Goal: Task Accomplishment & Management: Manage account settings

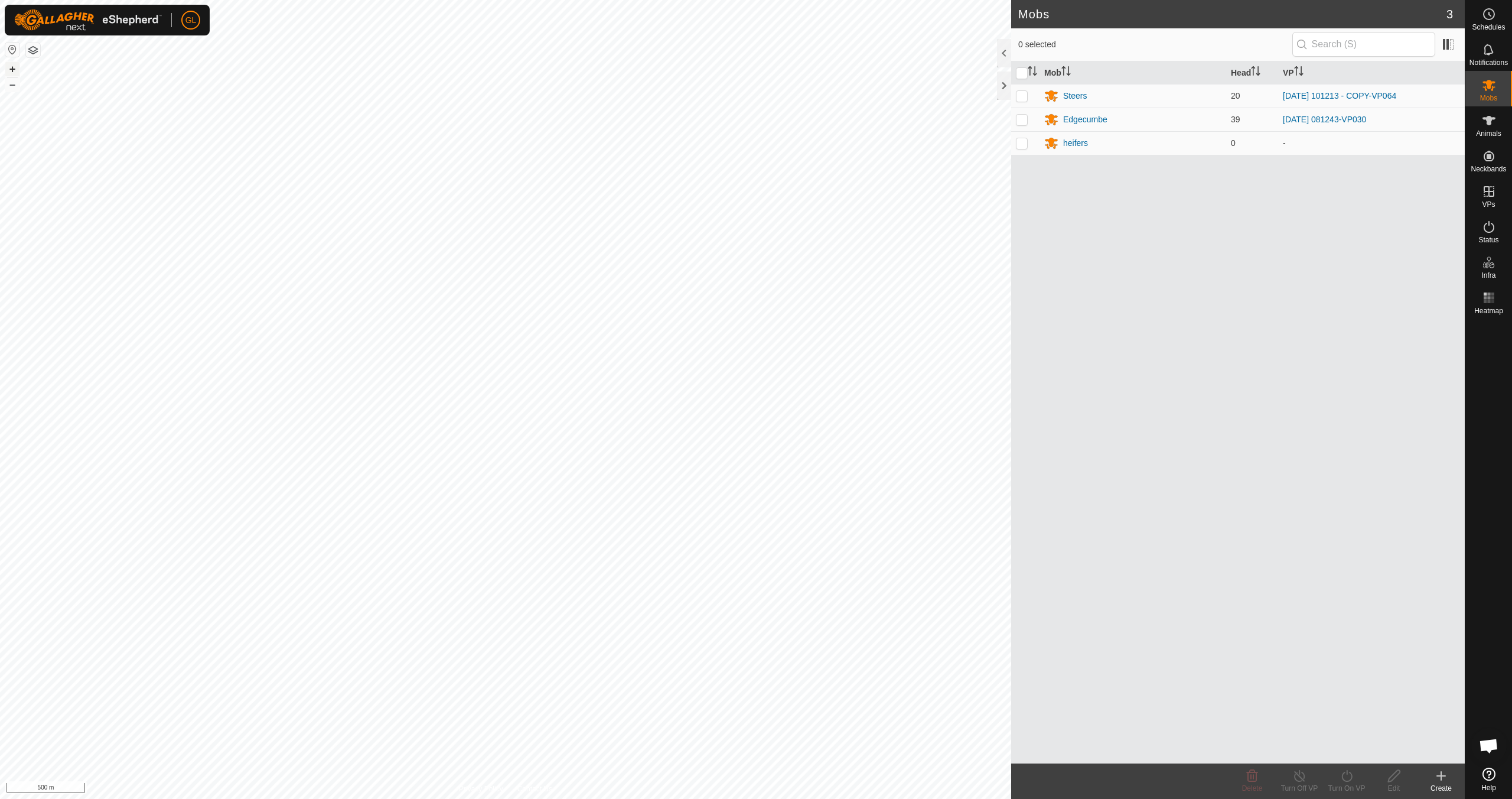
click at [12, 68] on button "+" at bounding box center [12, 69] width 14 height 14
click at [11, 68] on button "+" at bounding box center [12, 69] width 14 height 14
click at [13, 87] on button "–" at bounding box center [12, 84] width 14 height 14
click at [11, 86] on button "–" at bounding box center [12, 84] width 14 height 14
click at [10, 69] on button "+" at bounding box center [12, 69] width 14 height 14
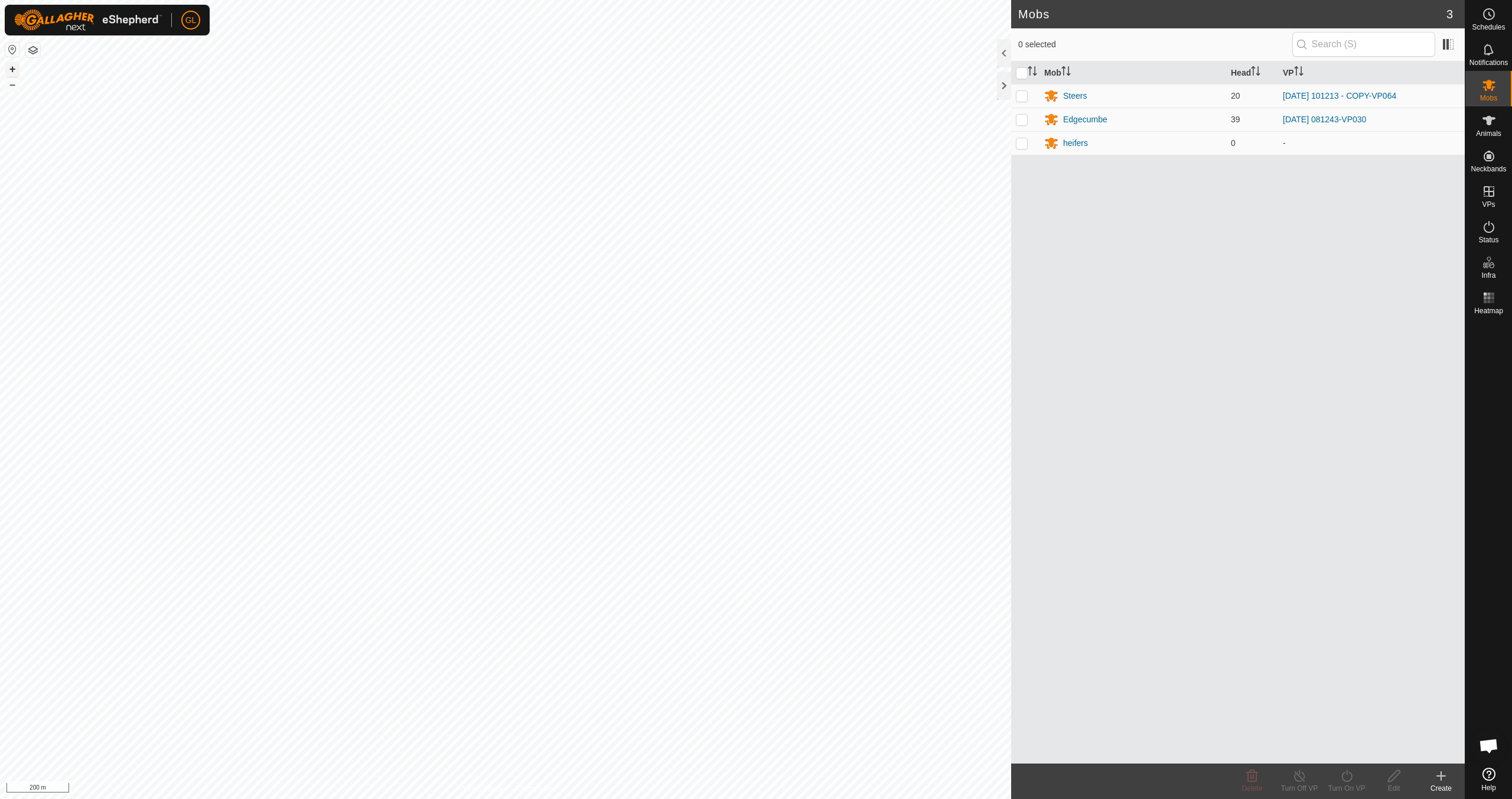
click at [10, 68] on button "+" at bounding box center [12, 69] width 14 height 14
click at [13, 67] on button "+" at bounding box center [12, 69] width 14 height 14
click at [1078, 96] on div "Steers" at bounding box center [1074, 96] width 24 height 13
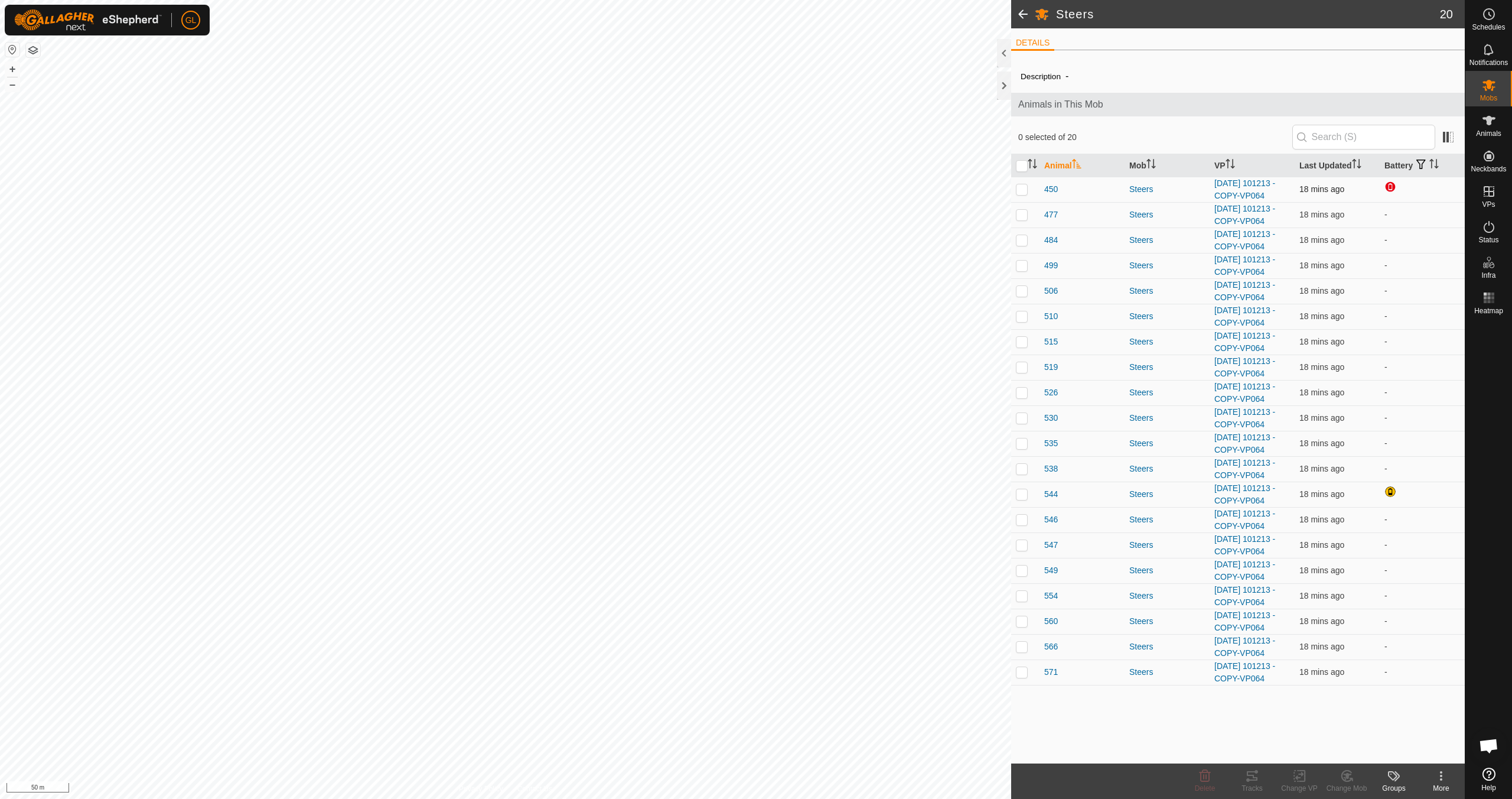
click at [1019, 189] on p-checkbox at bounding box center [1022, 189] width 12 height 10
click at [1019, 188] on p-checkbox at bounding box center [1022, 189] width 12 height 10
checkbox input "false"
click at [1027, 168] on input "checkbox" at bounding box center [1022, 166] width 12 height 12
checkbox input "true"
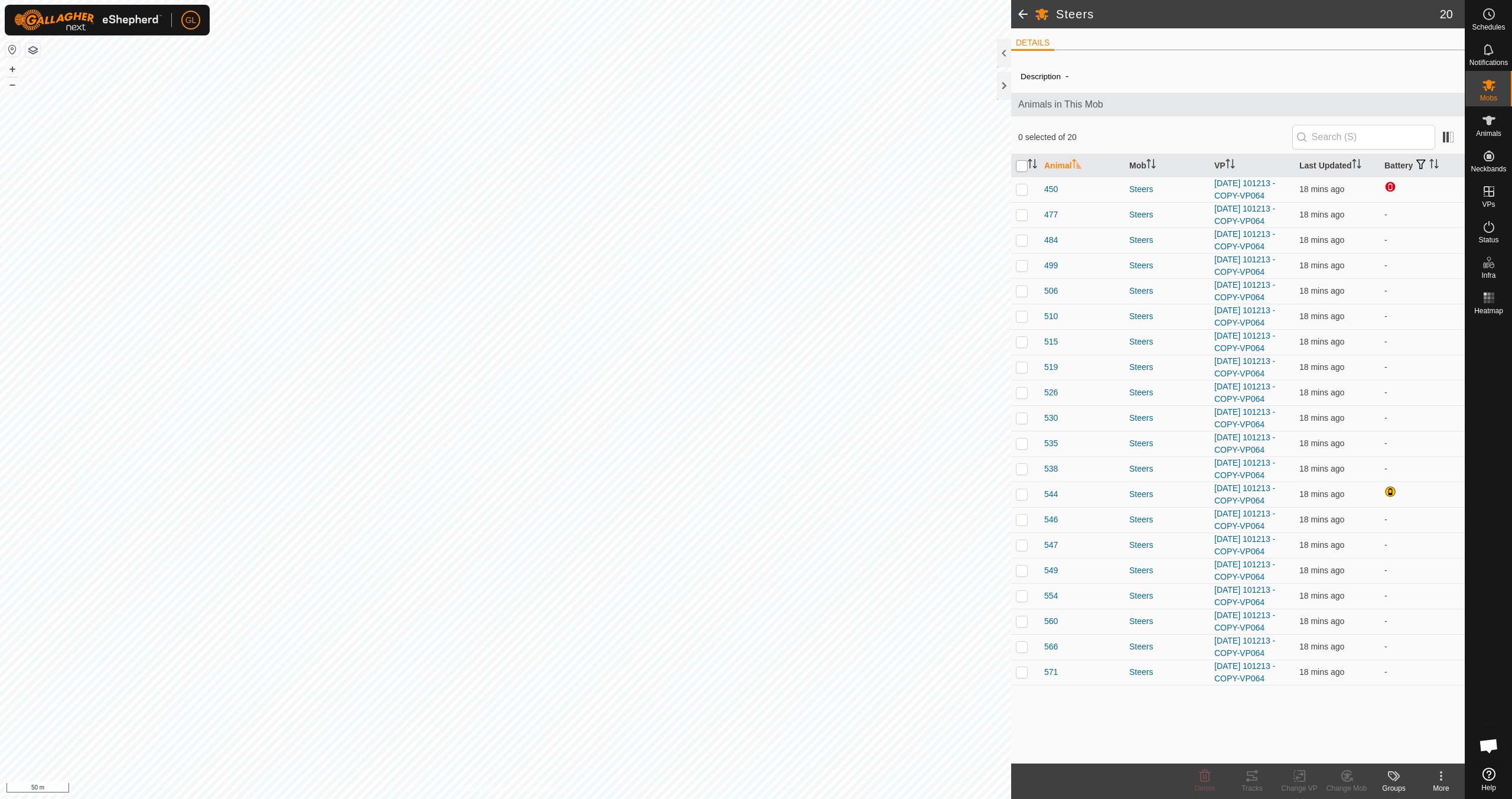
checkbox input "true"
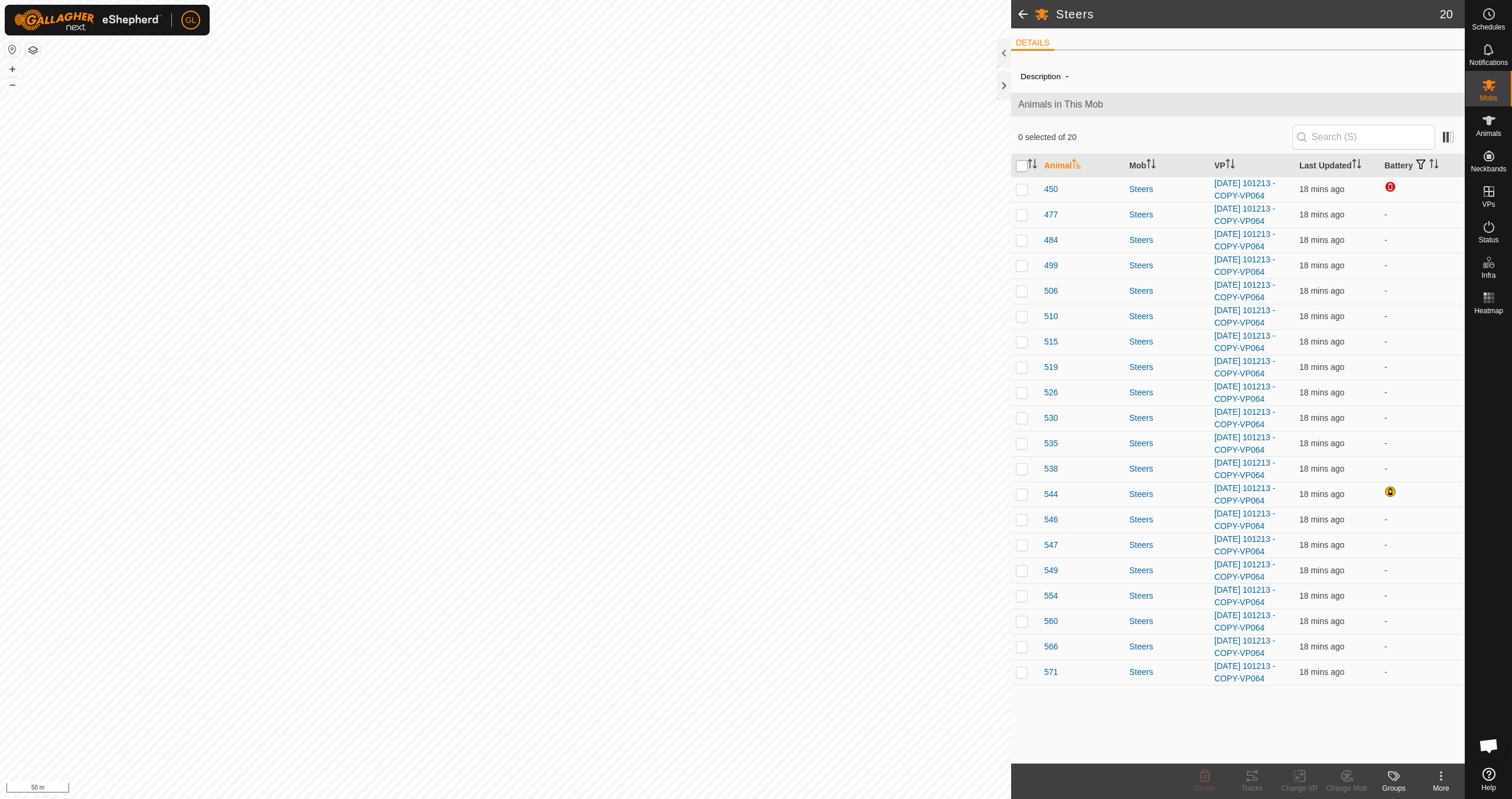
checkbox input "true"
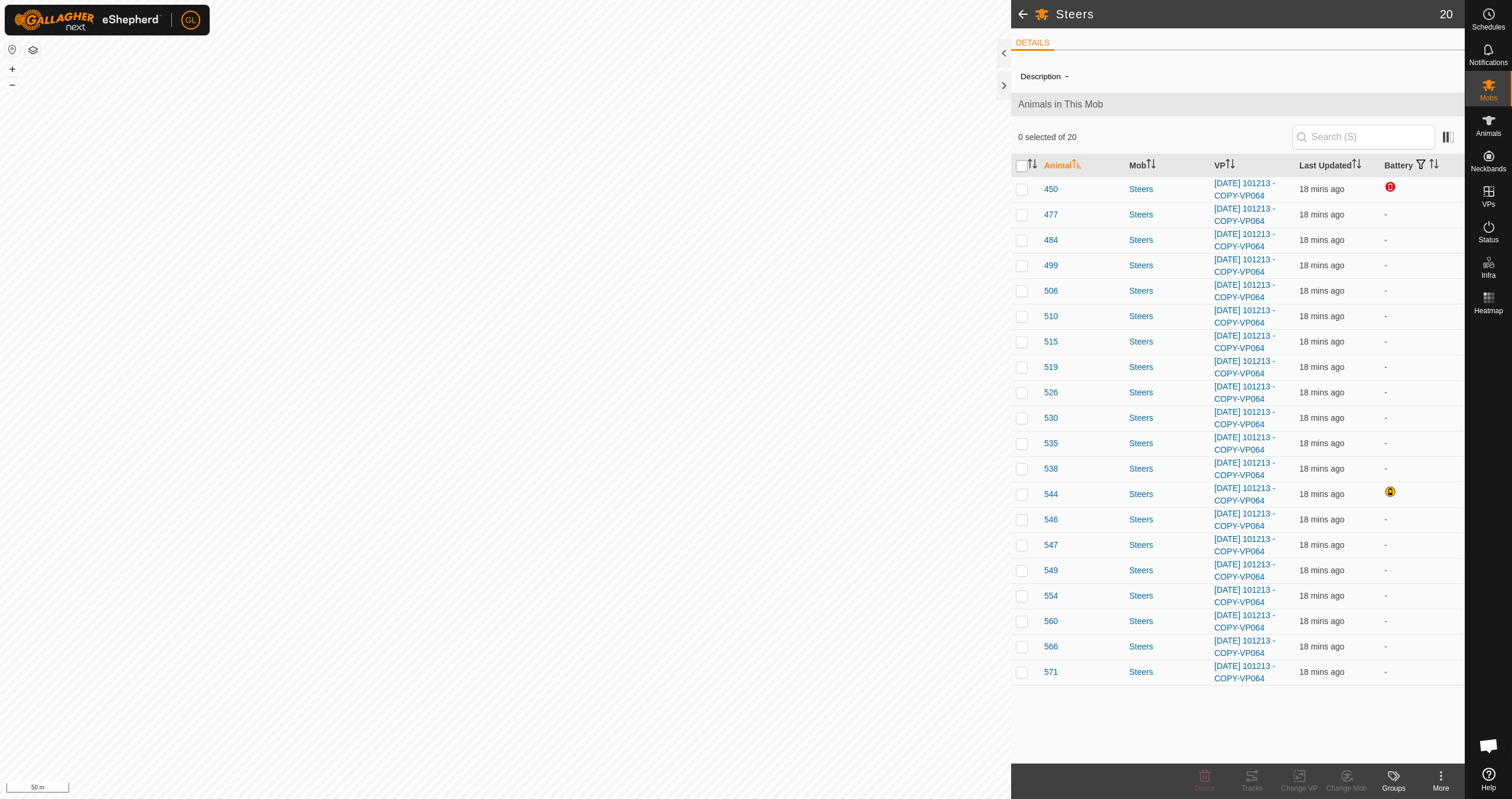
checkbox input "true"
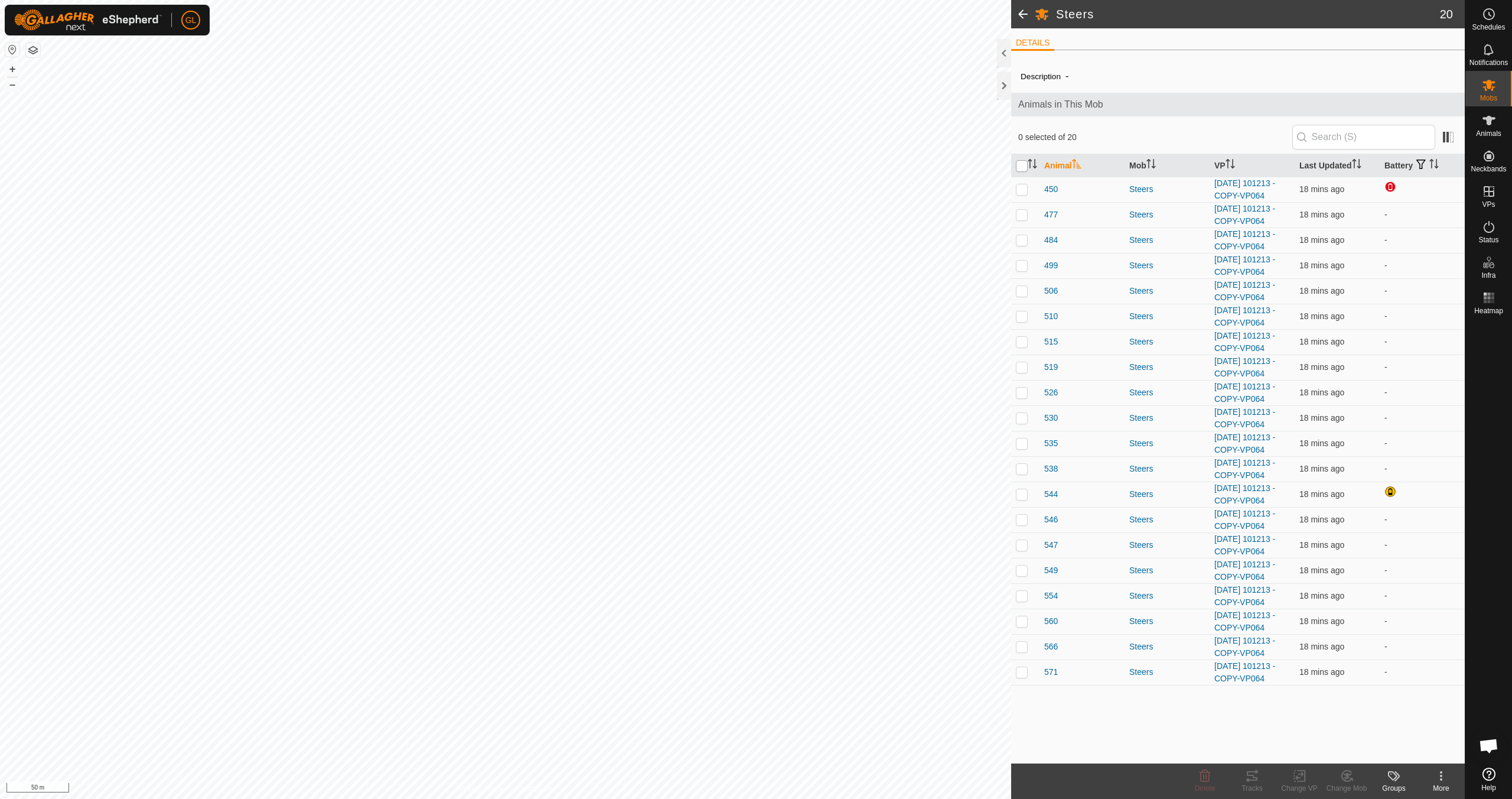
checkbox input "true"
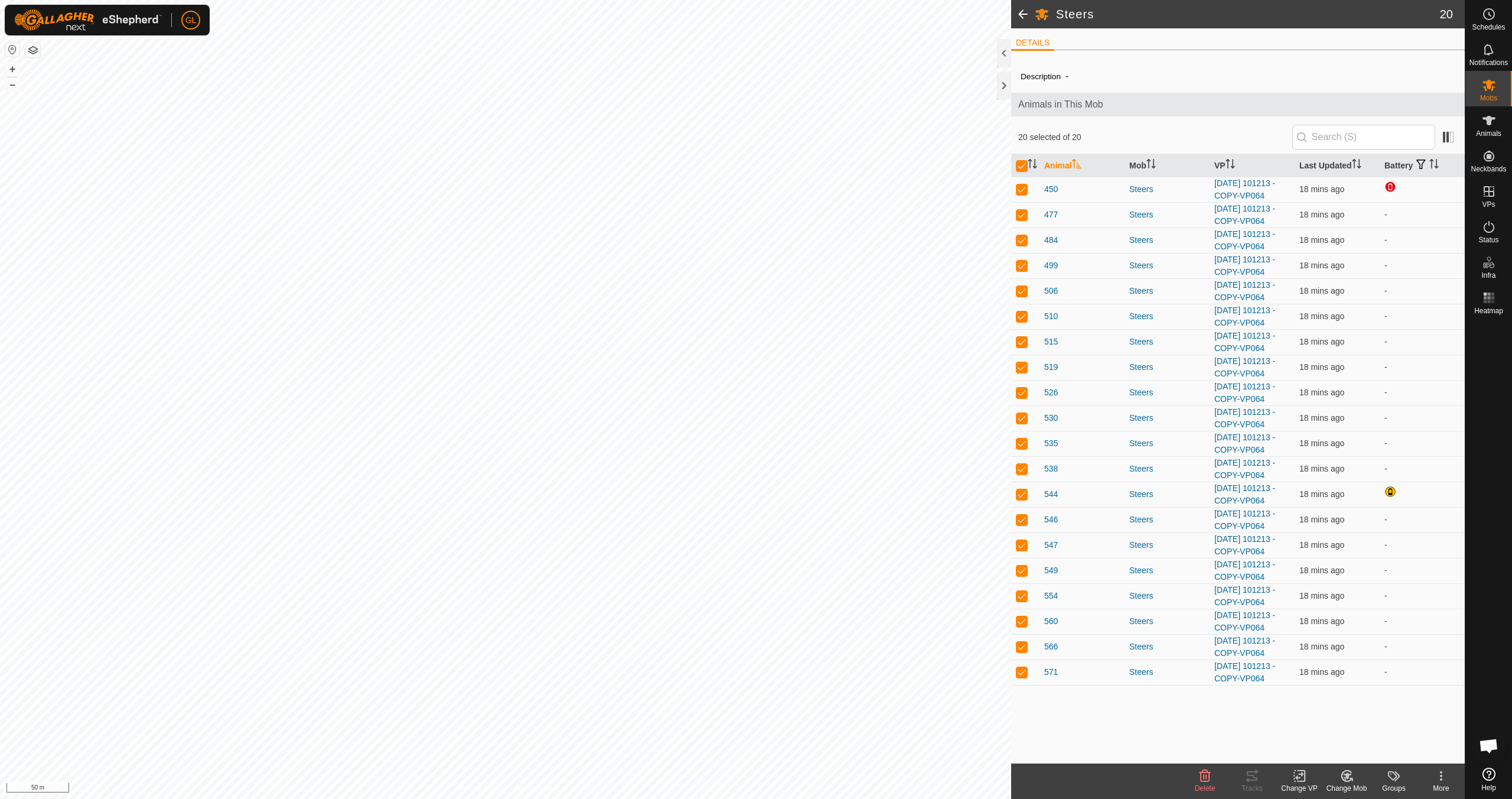
click at [1298, 779] on icon at bounding box center [1300, 775] width 14 height 14
click at [1313, 727] on link "Choose VP..." at bounding box center [1335, 725] width 117 height 24
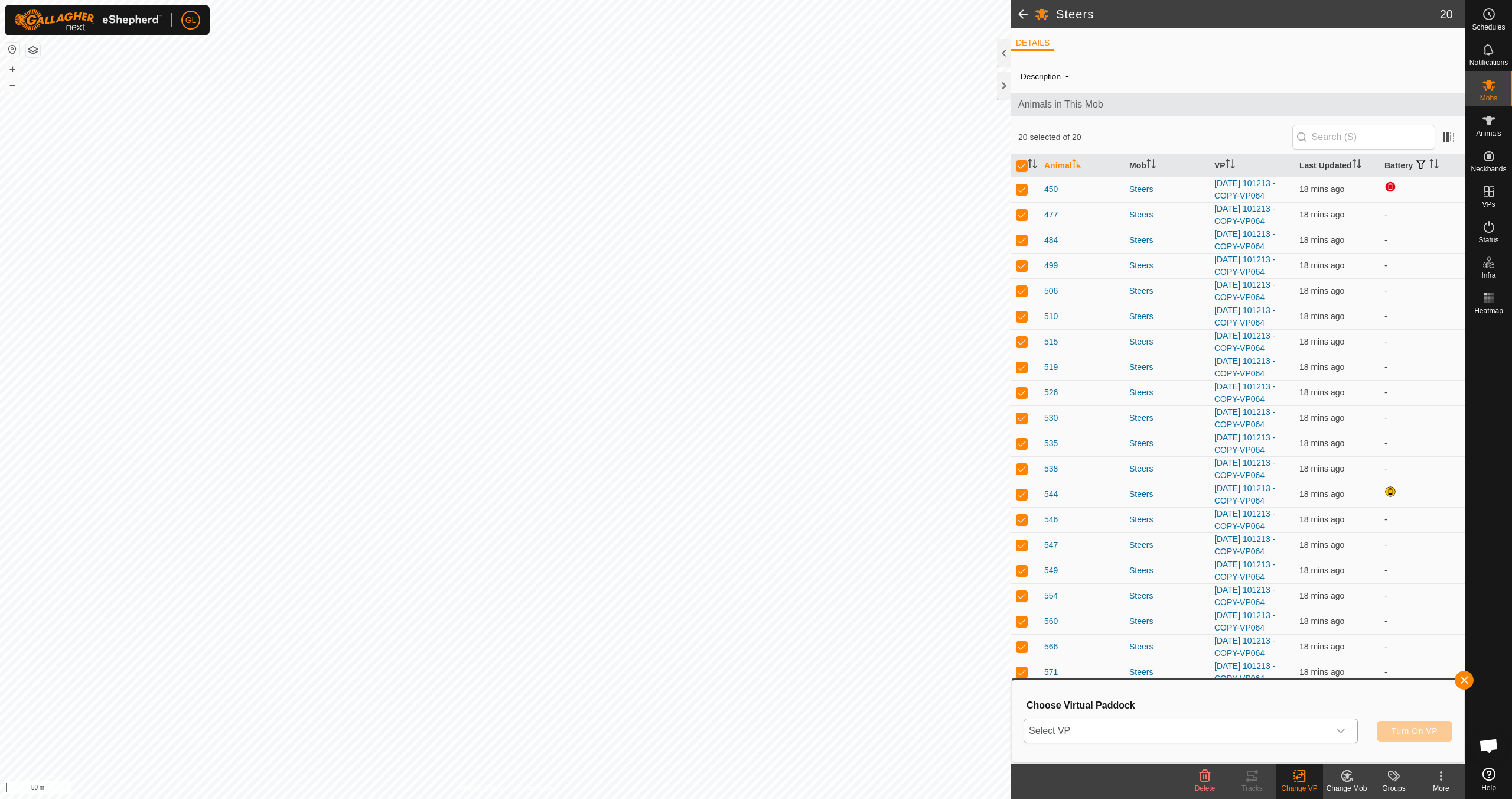
click at [1339, 730] on icon "dropdown trigger" at bounding box center [1341, 731] width 10 height 10
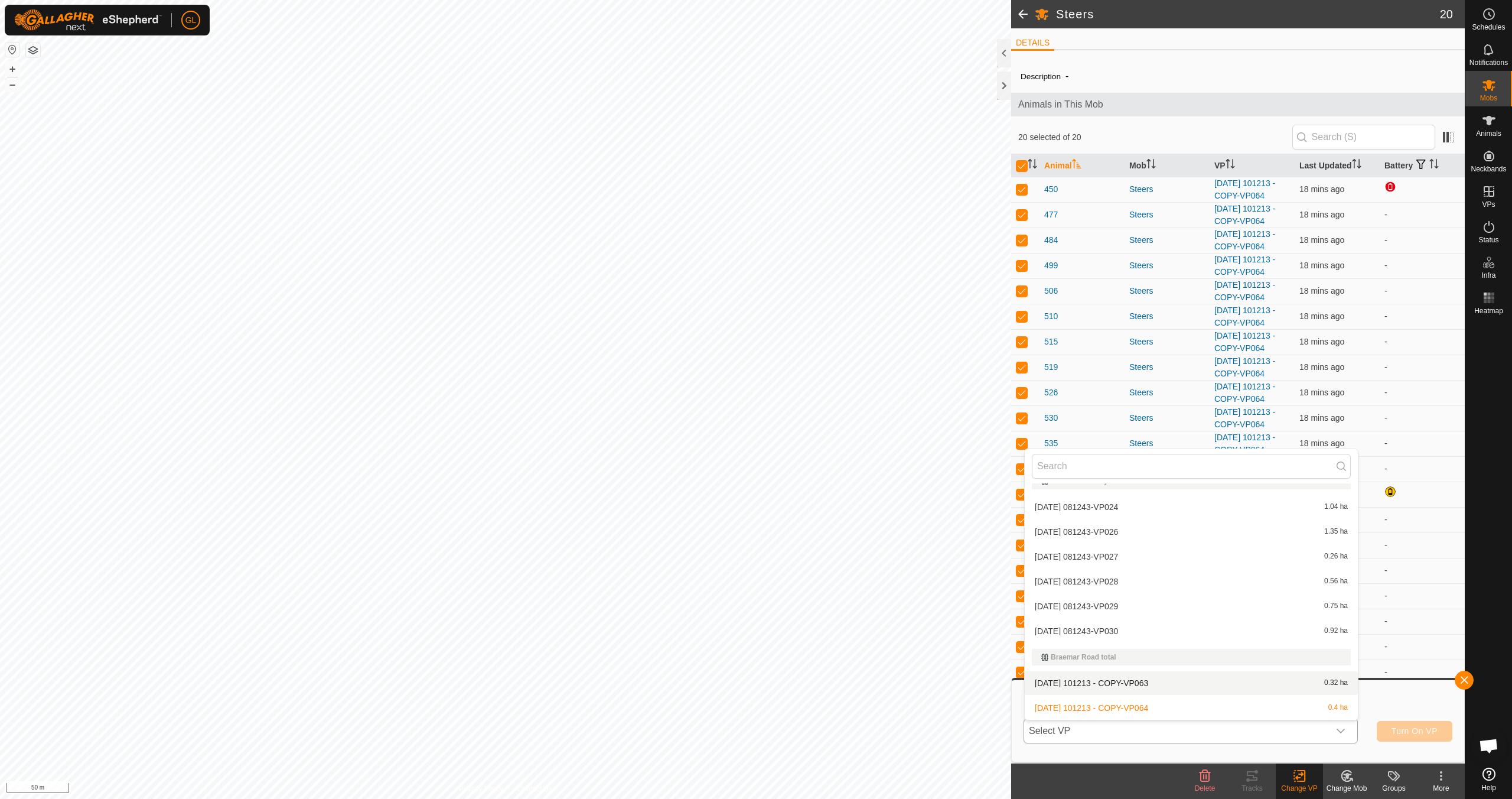
scroll to position [65, 0]
click at [1181, 709] on li "[DATE] 101213 - COPY-VP066 0.38 ha" at bounding box center [1191, 708] width 333 height 24
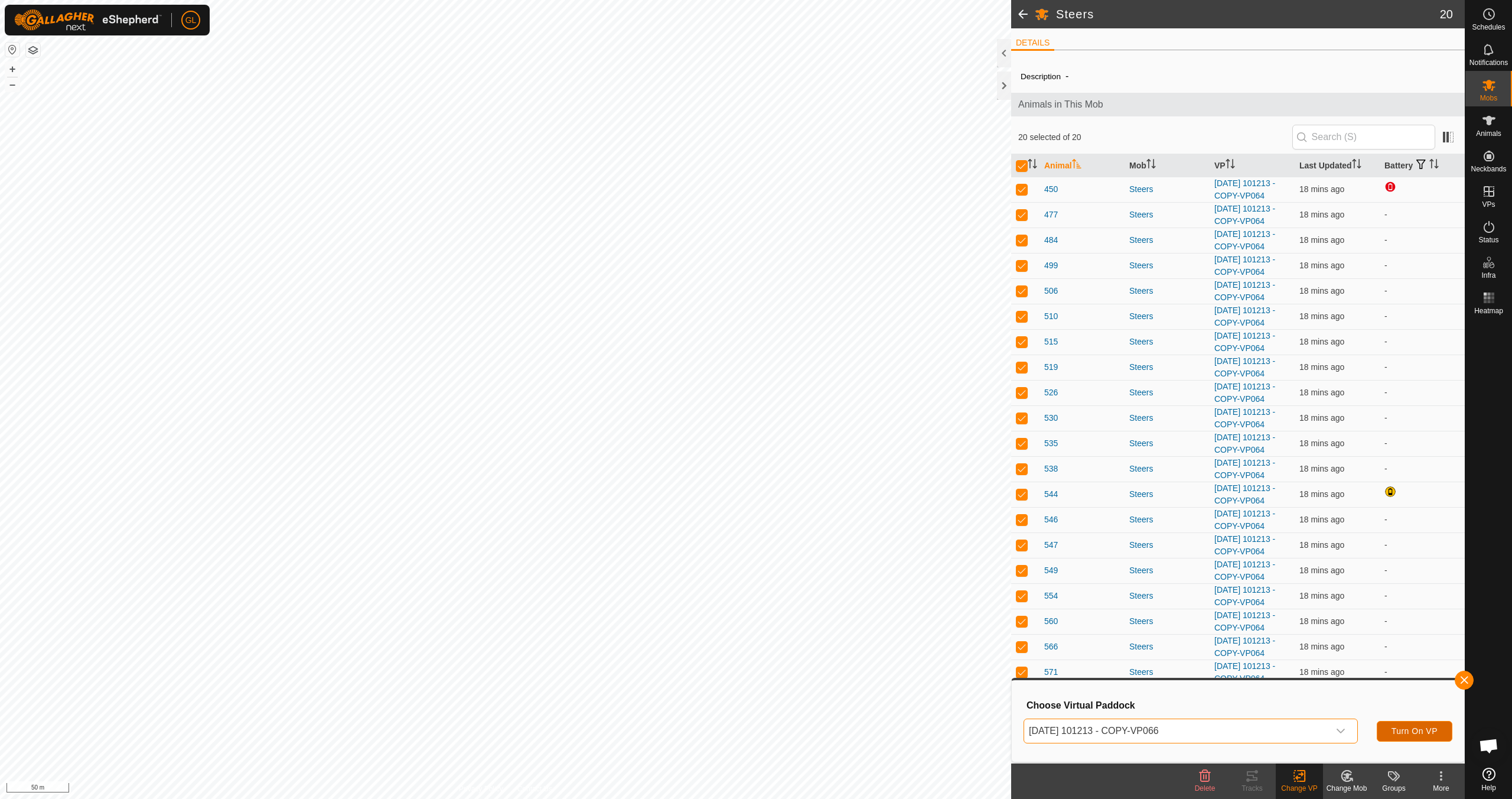
click at [1399, 730] on span "Turn On VP" at bounding box center [1414, 731] width 46 height 10
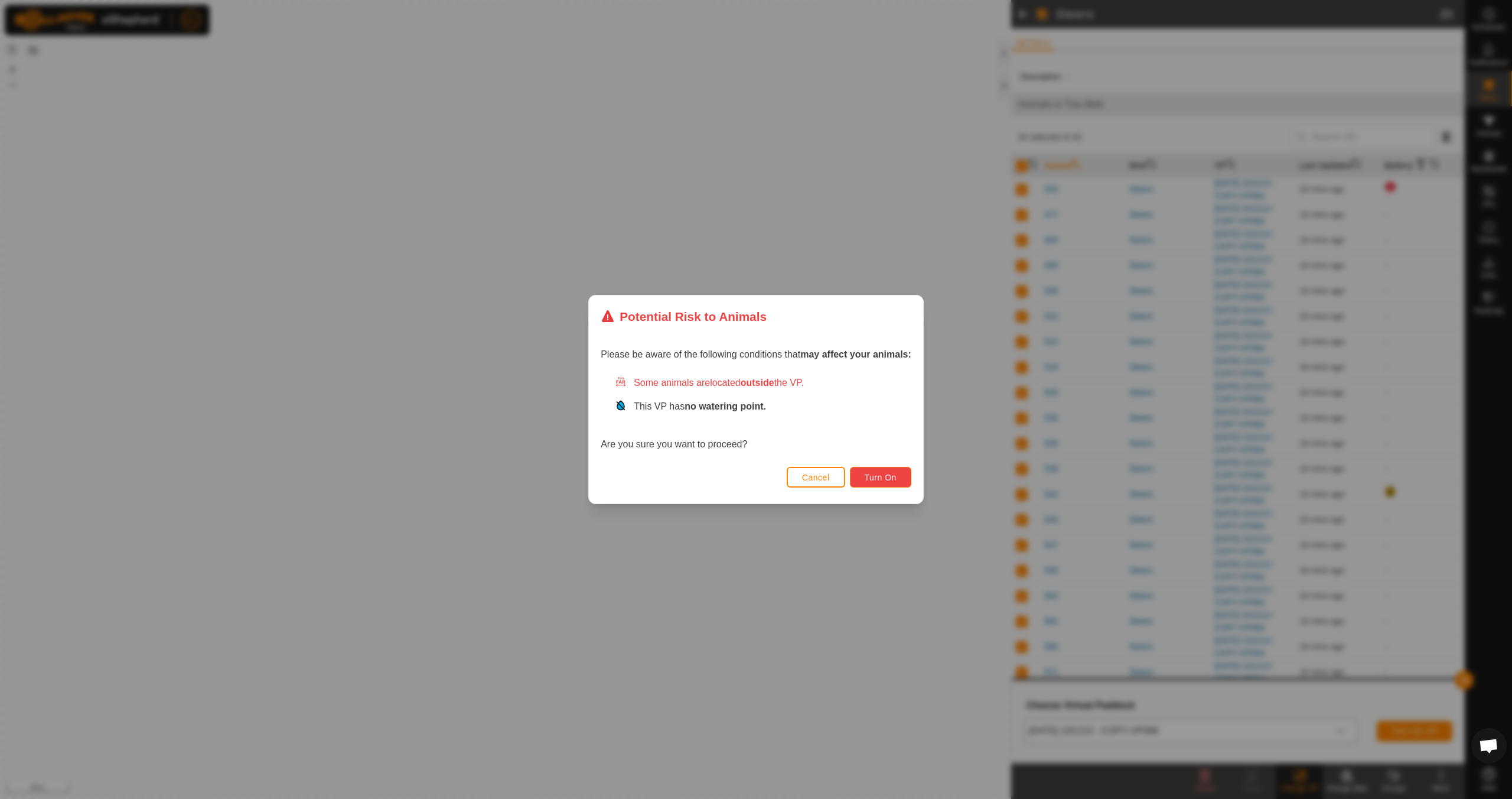
click at [881, 477] on span "Turn On" at bounding box center [880, 478] width 32 height 10
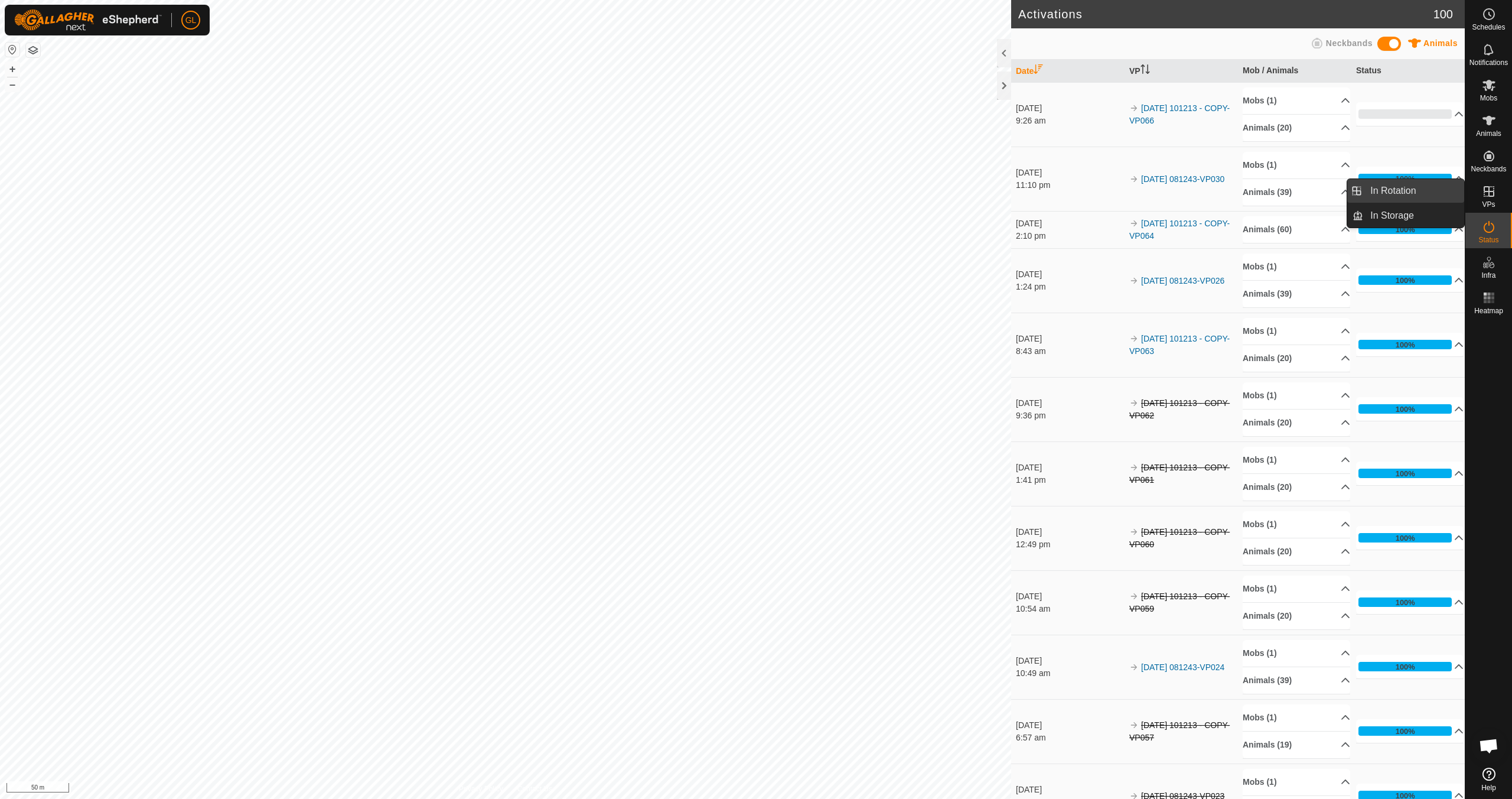
click at [1394, 187] on link "In Rotation" at bounding box center [1413, 190] width 101 height 24
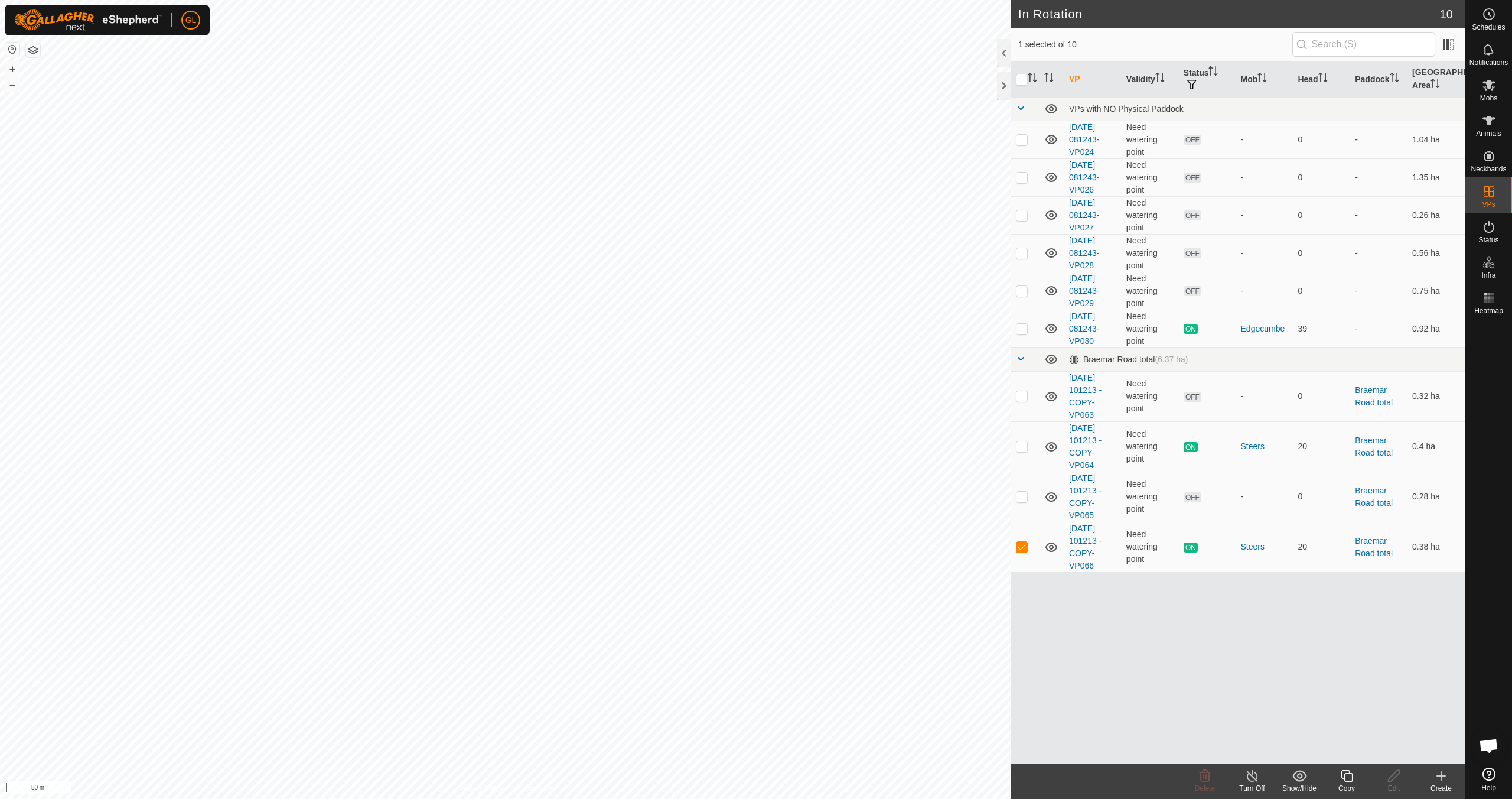
click at [1348, 775] on icon at bounding box center [1347, 775] width 14 height 14
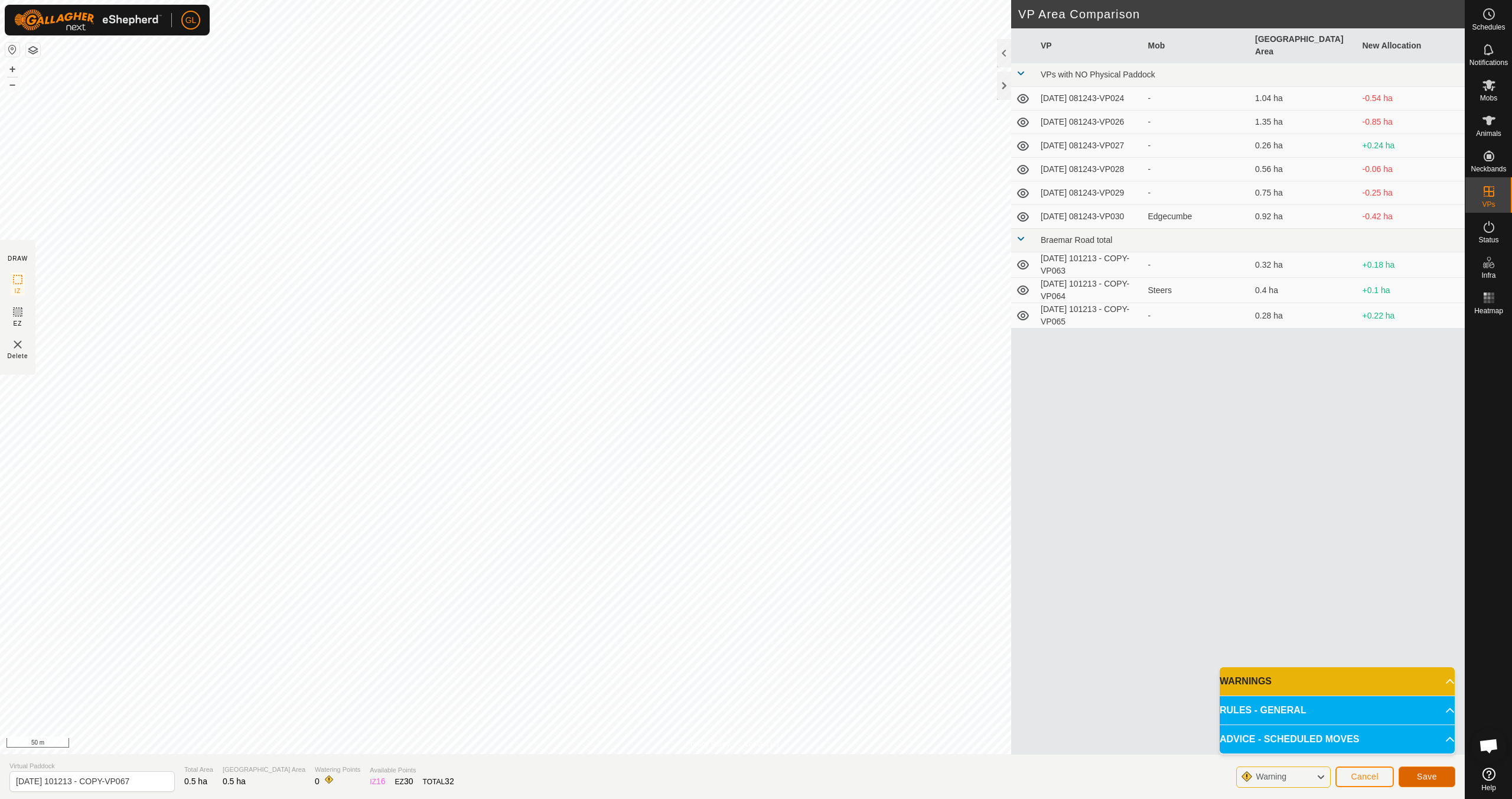
click at [1426, 779] on span "Save" at bounding box center [1426, 777] width 20 height 10
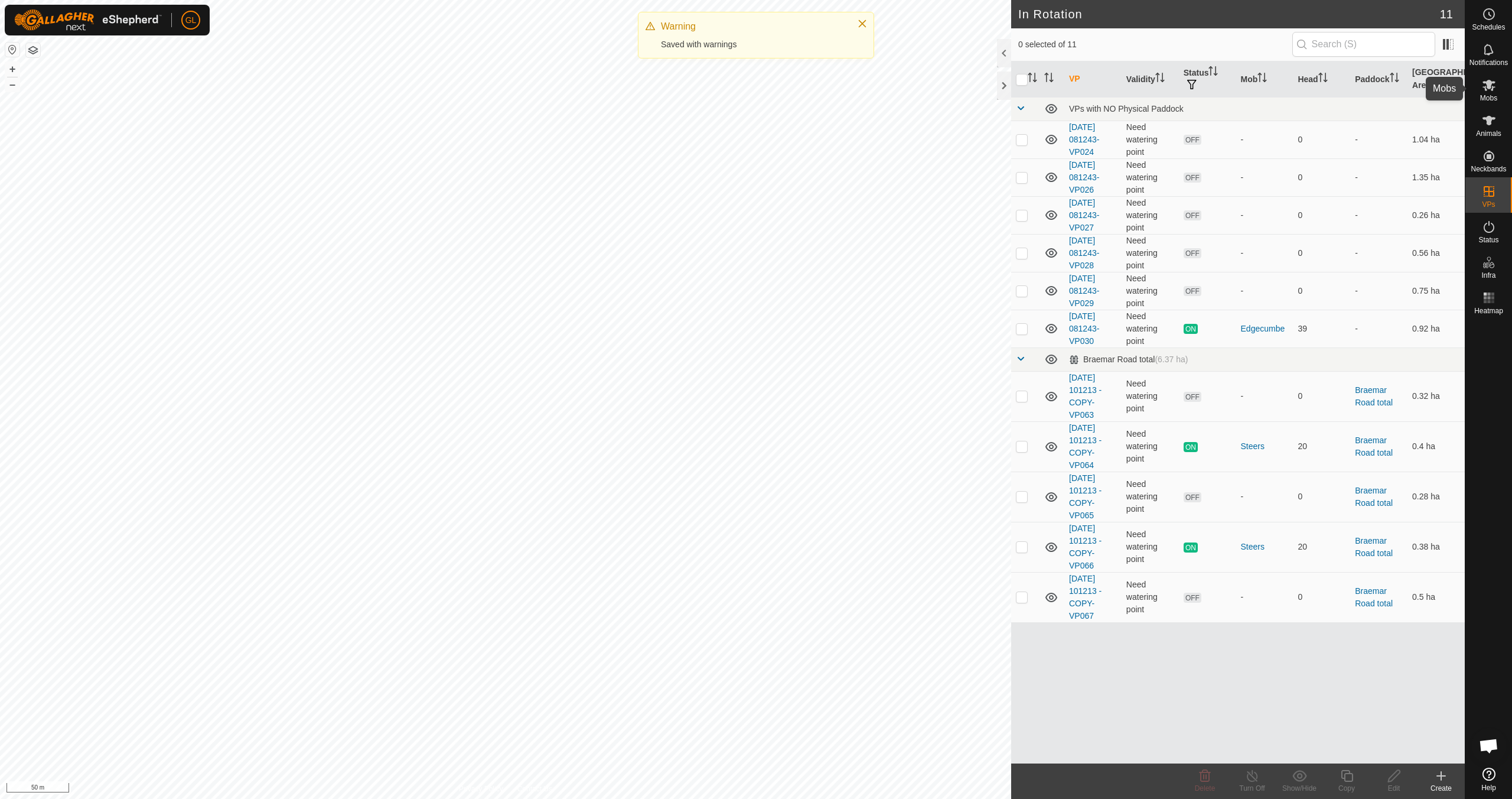
click at [1485, 89] on icon at bounding box center [1489, 85] width 13 height 11
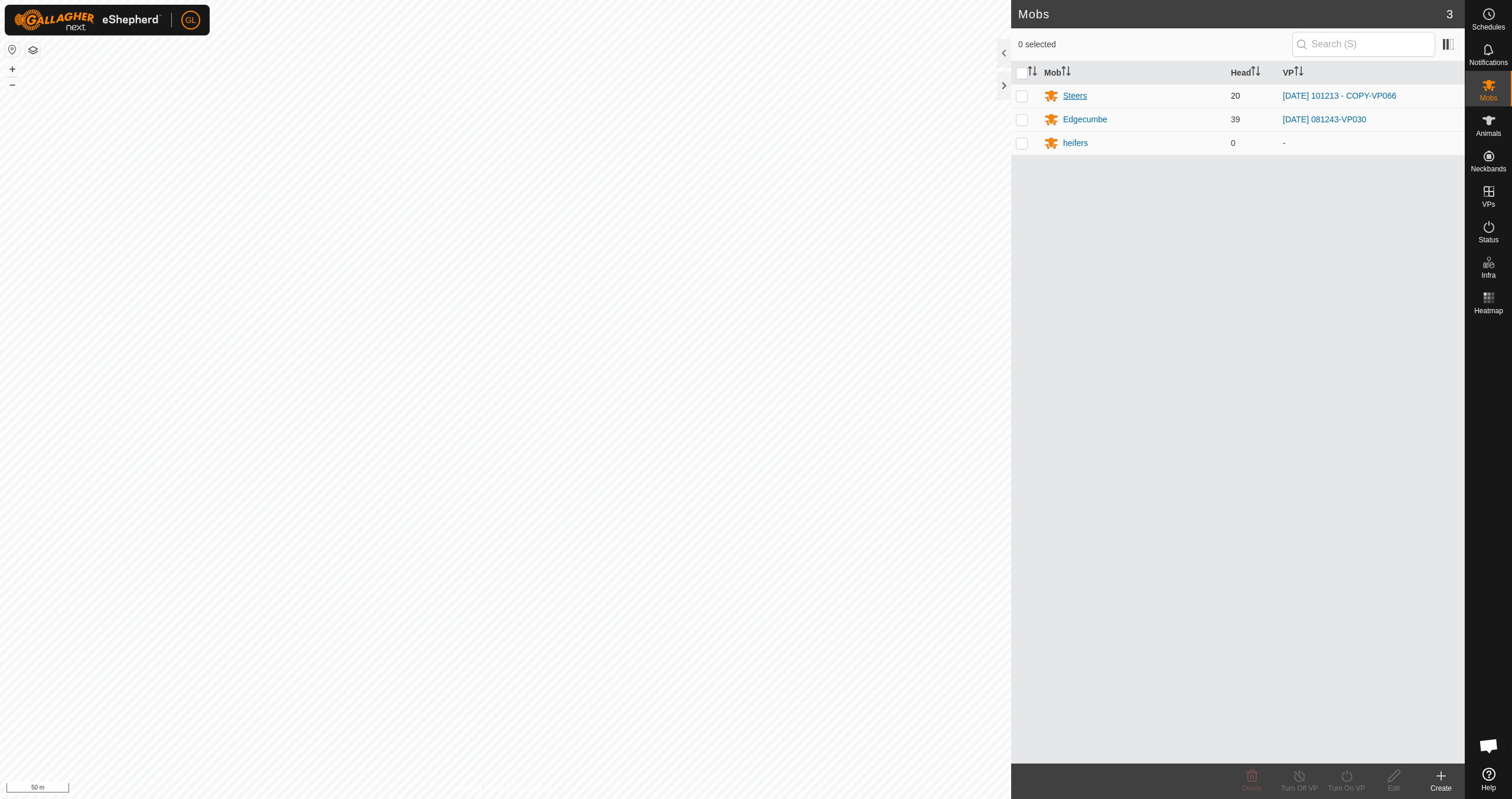
click at [1082, 95] on div "Steers" at bounding box center [1074, 96] width 24 height 13
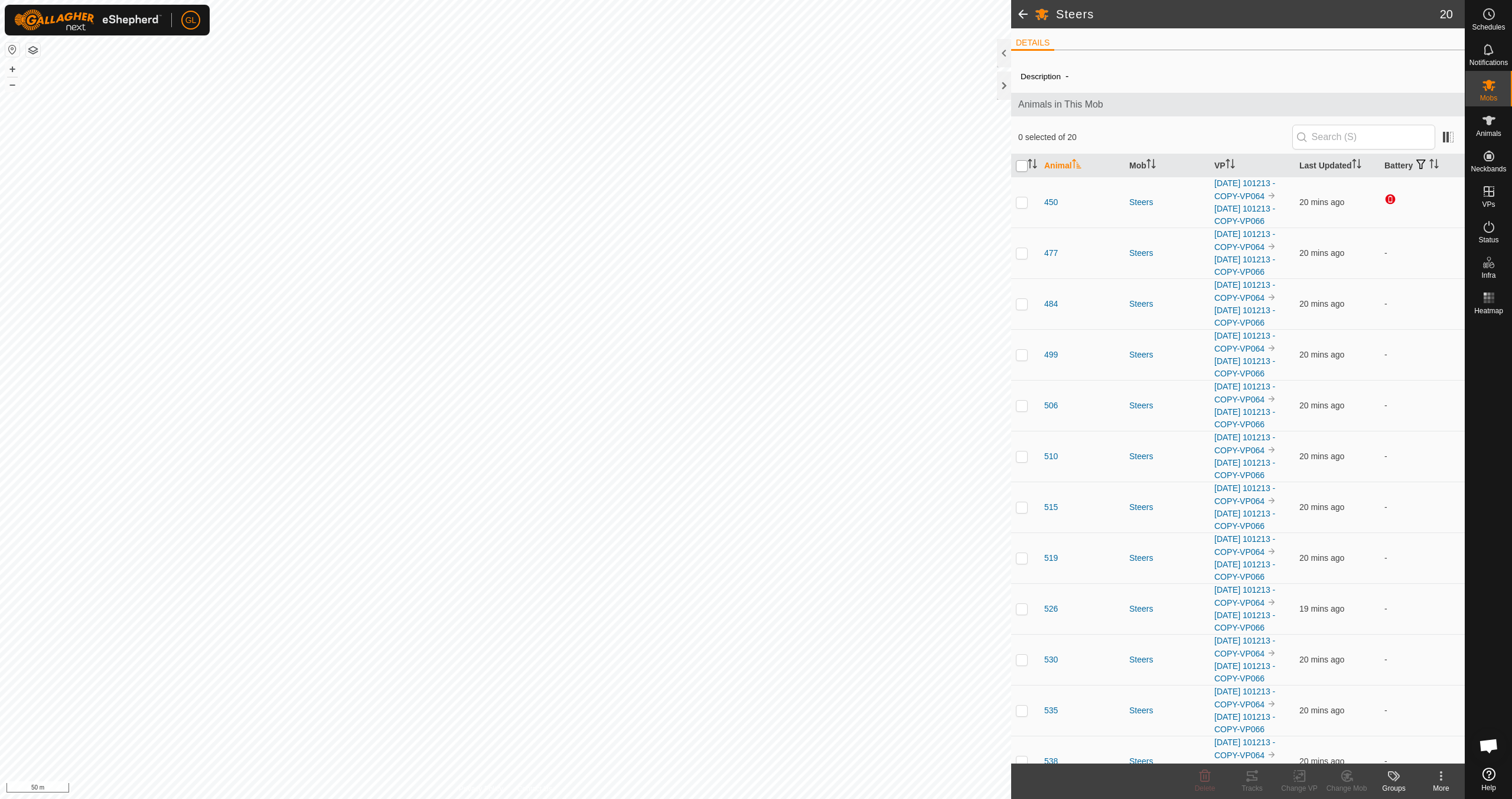
click at [1023, 168] on input "checkbox" at bounding box center [1022, 166] width 12 height 12
checkbox input "true"
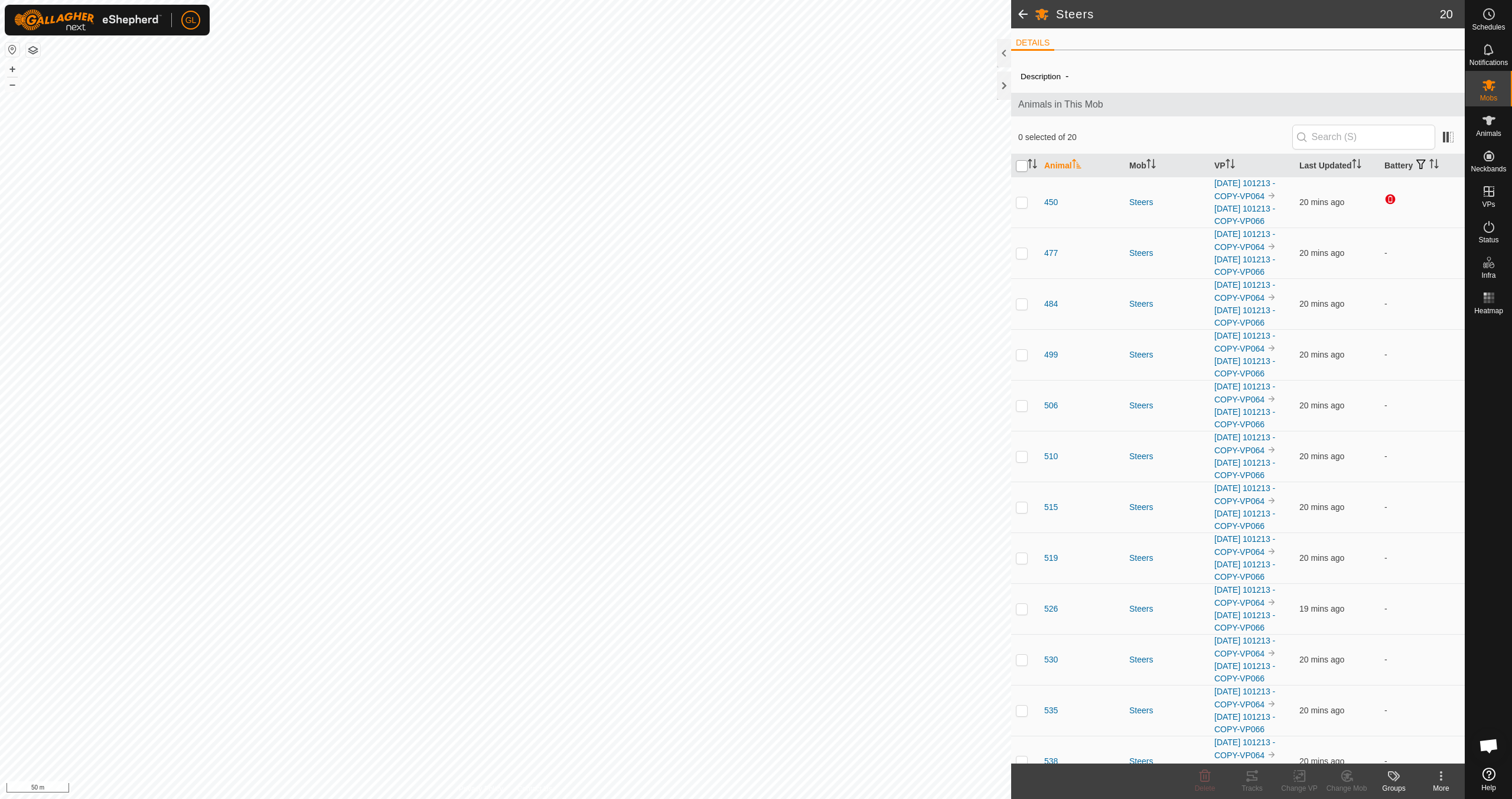
checkbox input "true"
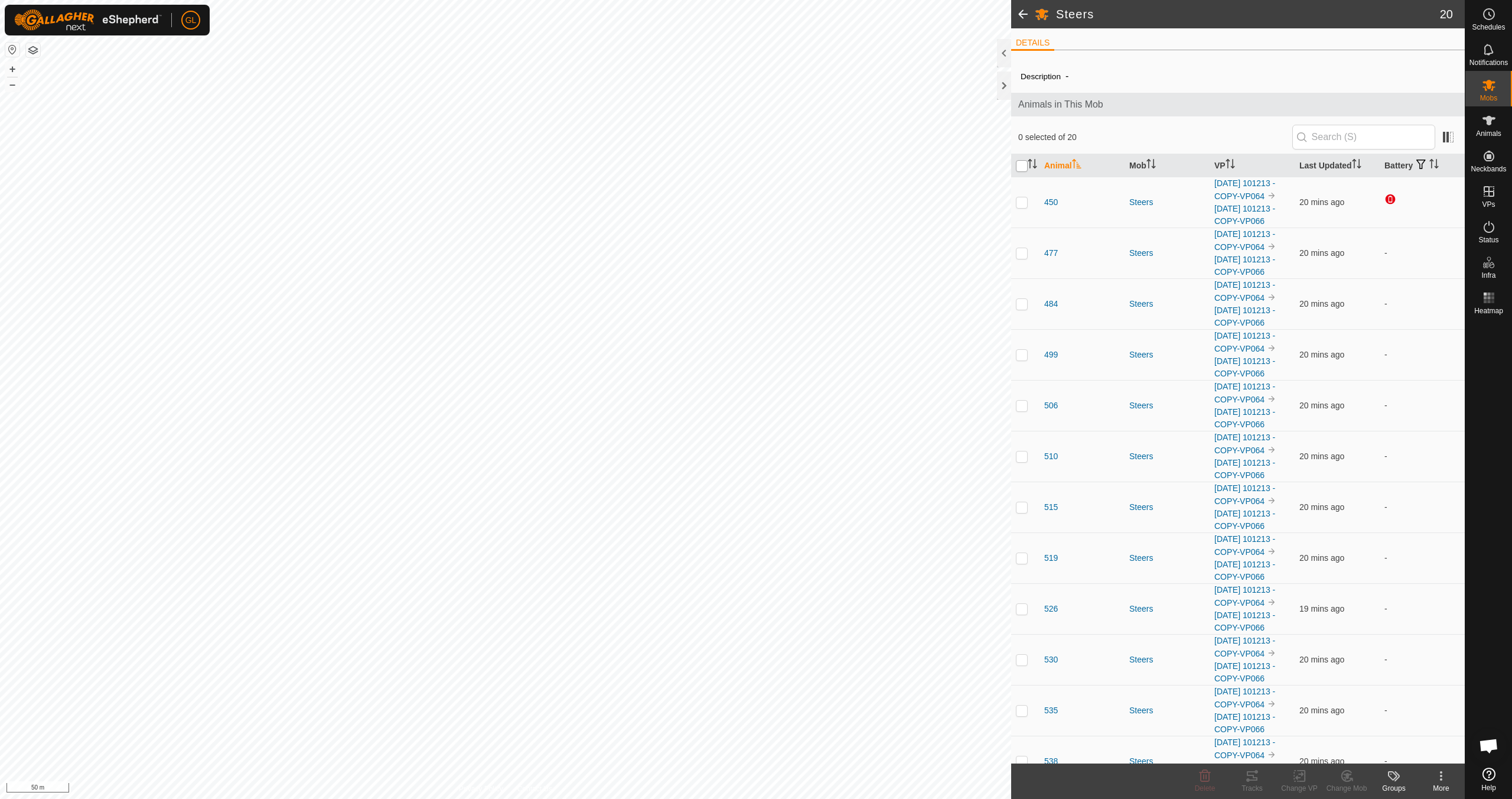
checkbox input "true"
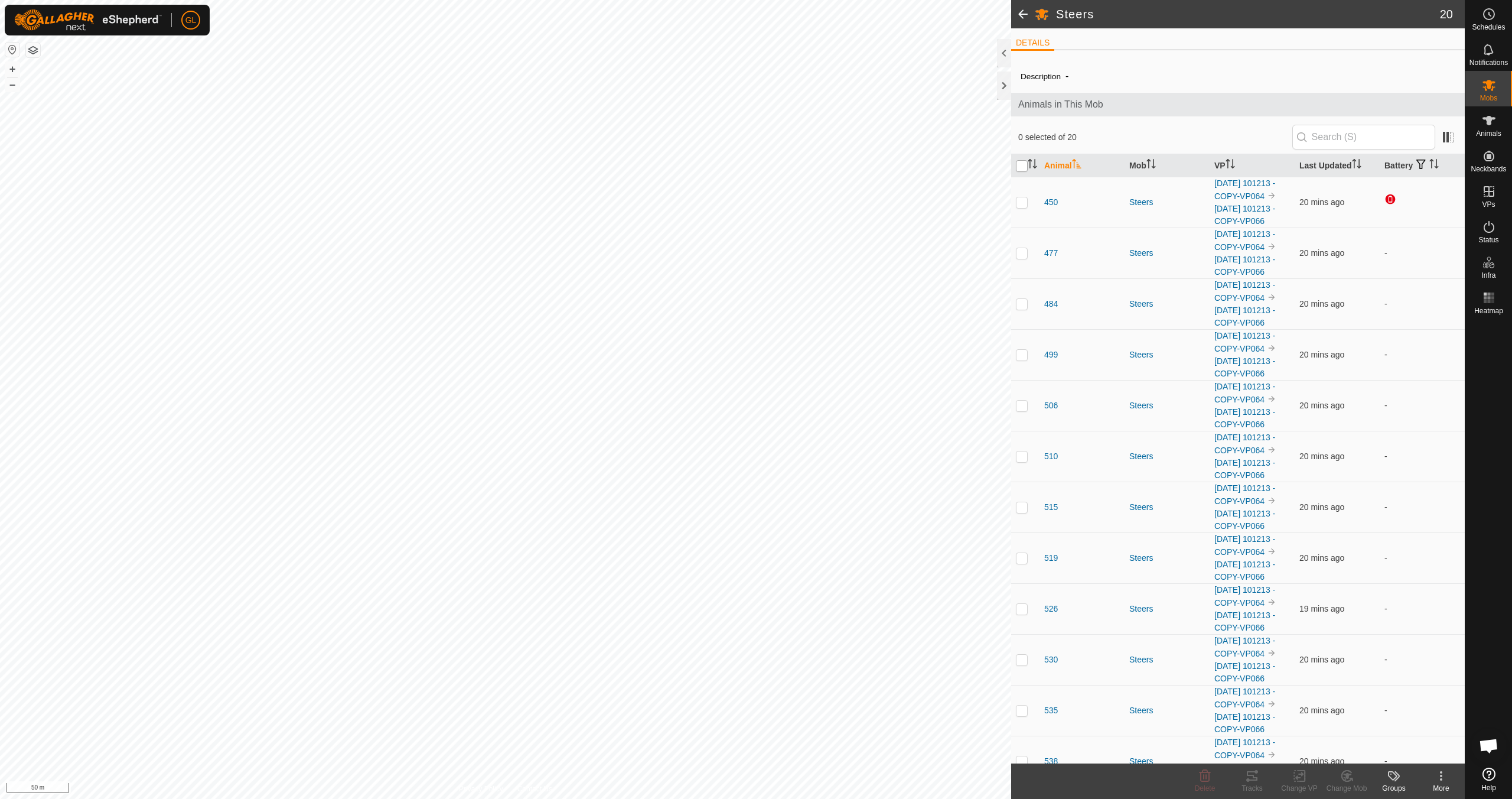
checkbox input "true"
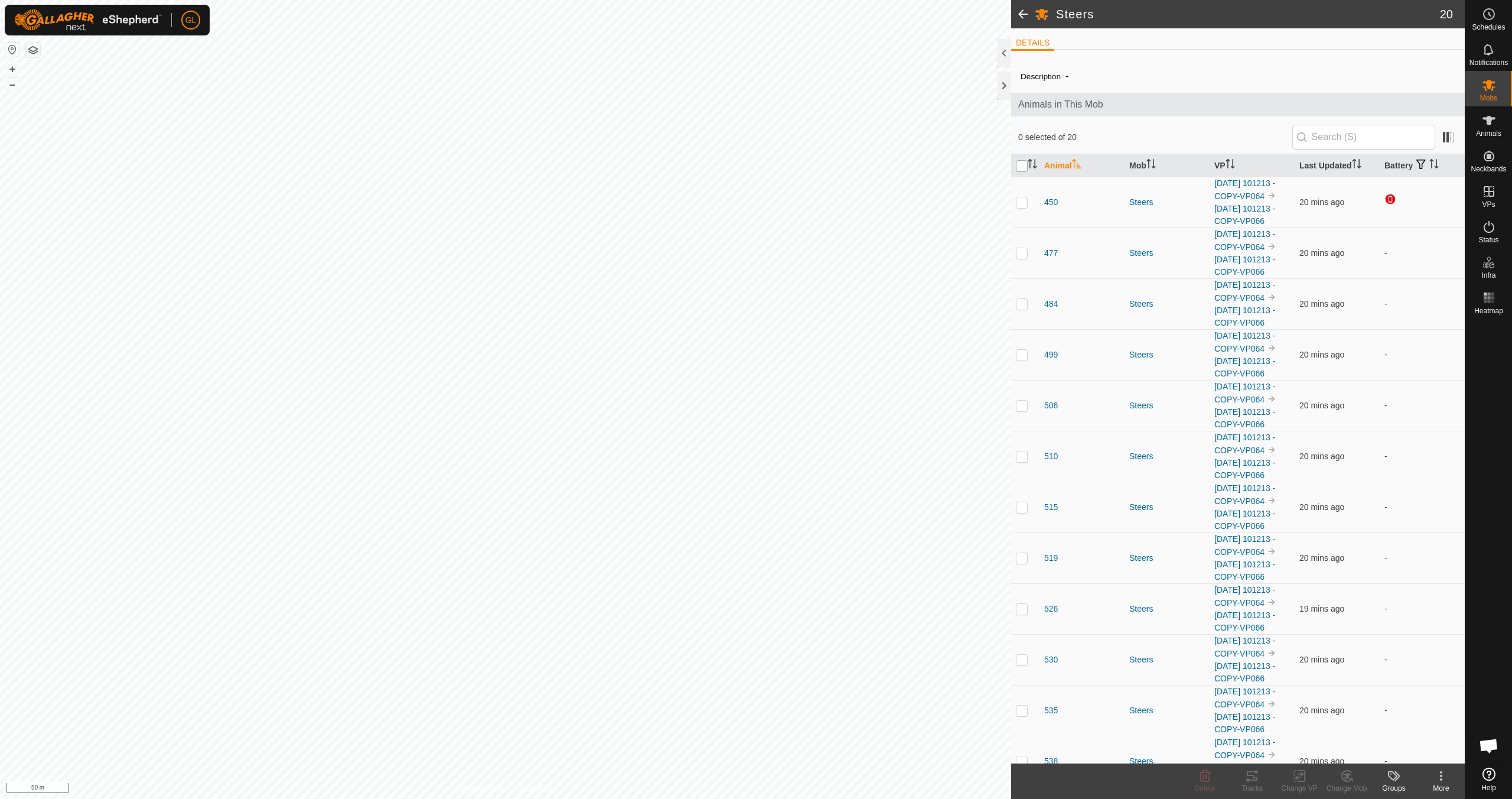
checkbox input "true"
click at [1301, 781] on icon at bounding box center [1300, 775] width 14 height 14
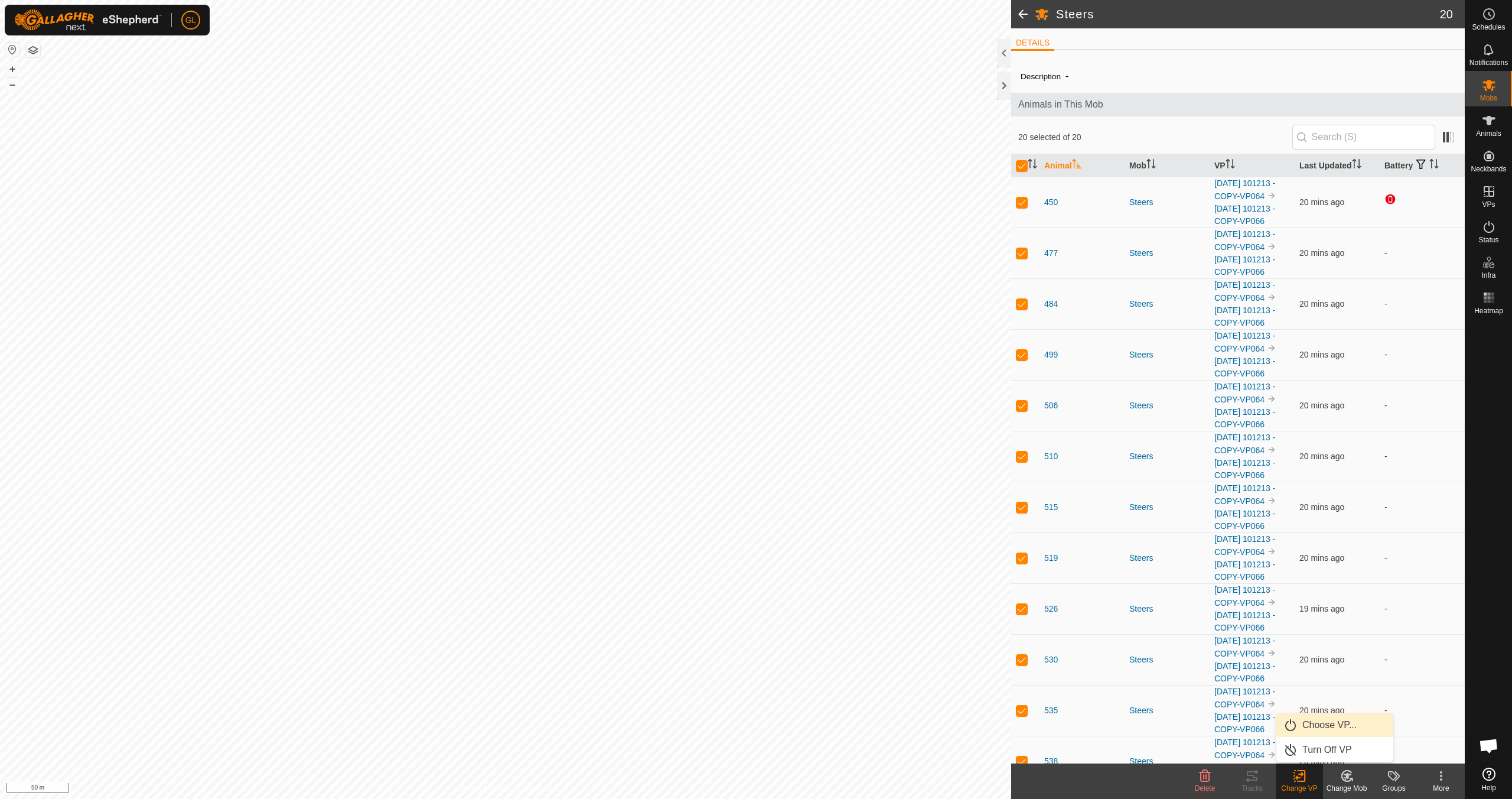
click at [1315, 727] on link "Choose VP..." at bounding box center [1335, 725] width 117 height 24
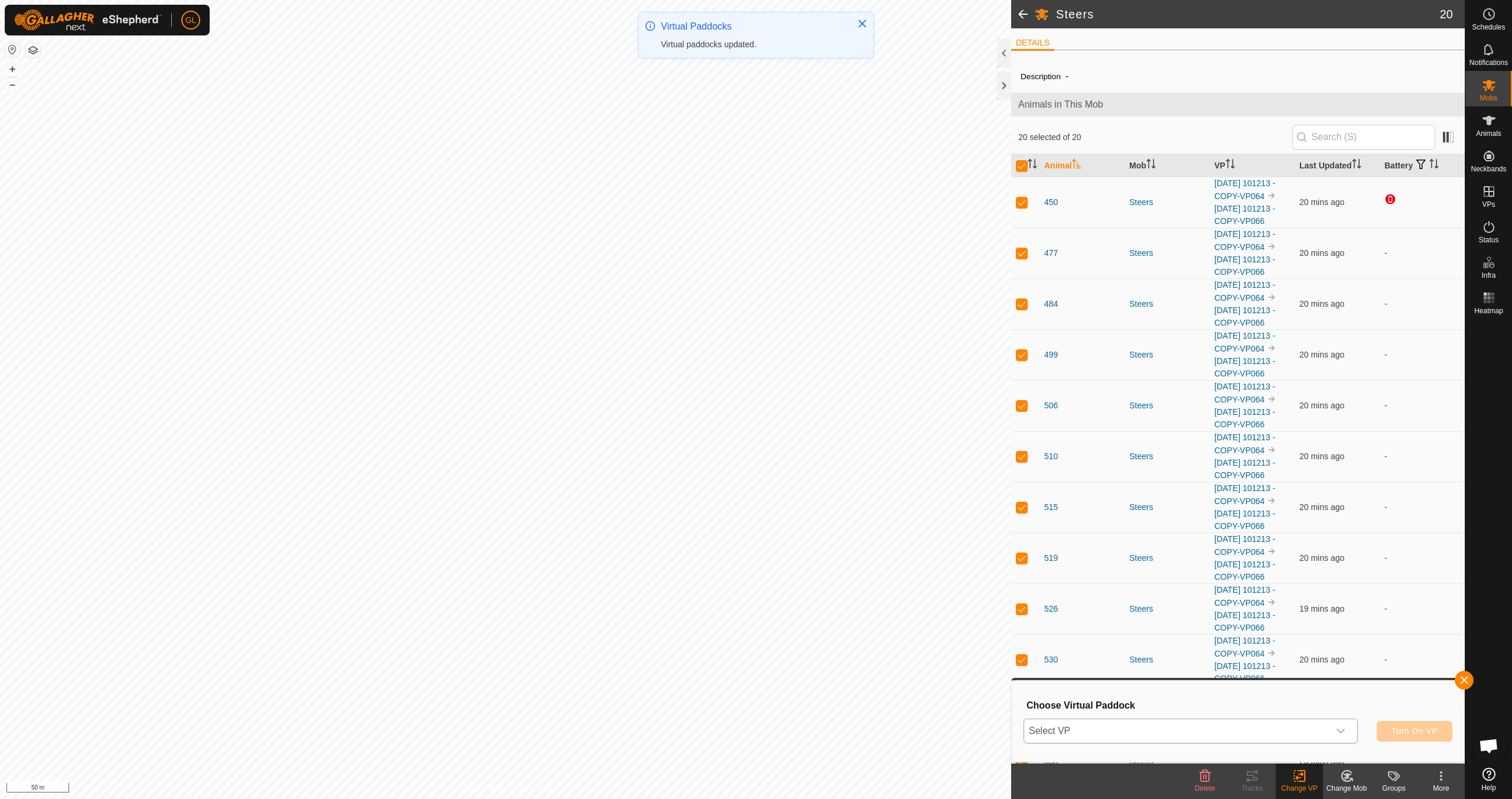
click at [1343, 729] on icon "dropdown trigger" at bounding box center [1341, 731] width 10 height 10
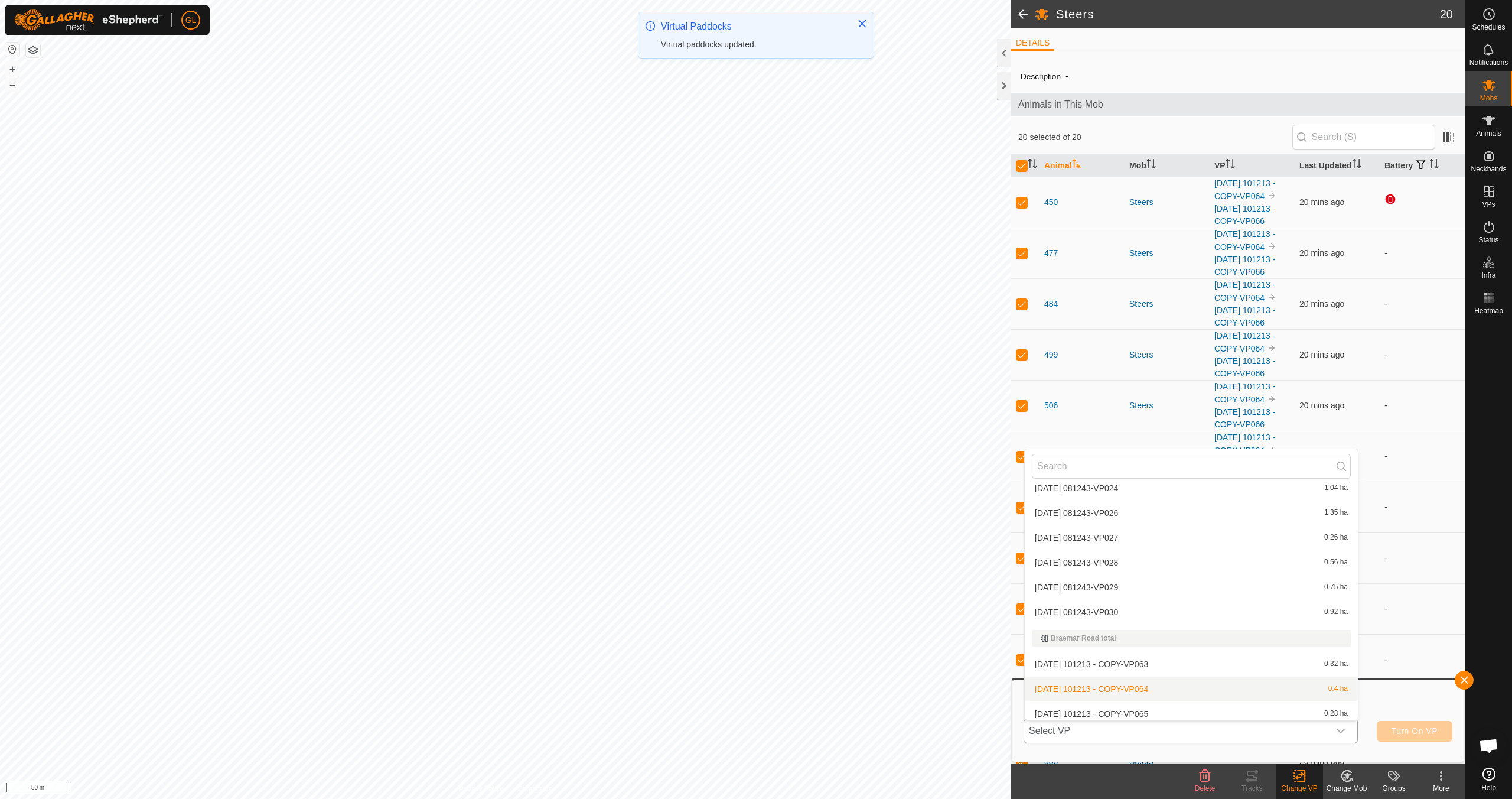
scroll to position [90, 0]
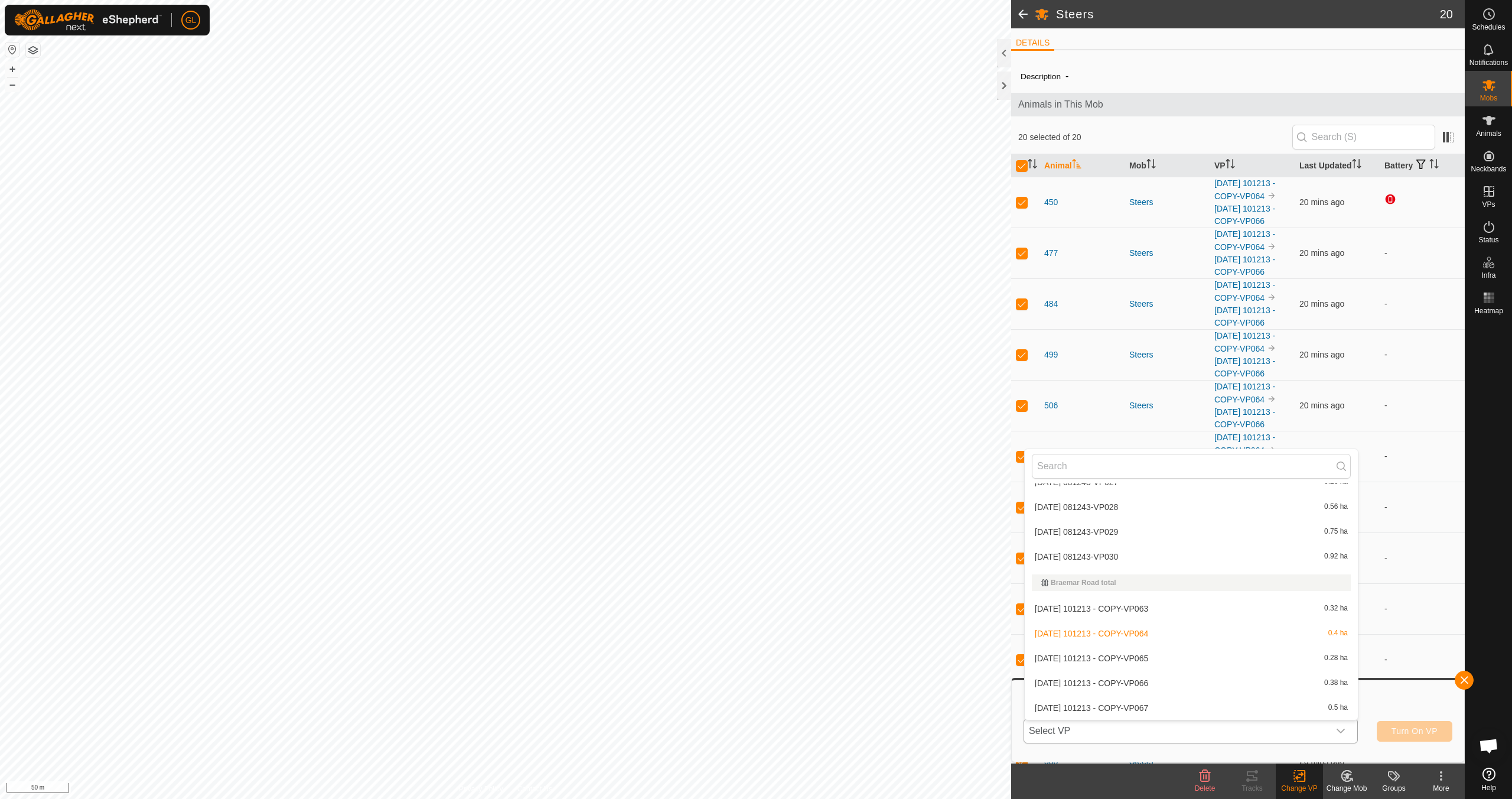
click at [1171, 707] on li "[DATE] 101213 - COPY-VP067 0.5 ha" at bounding box center [1191, 708] width 333 height 24
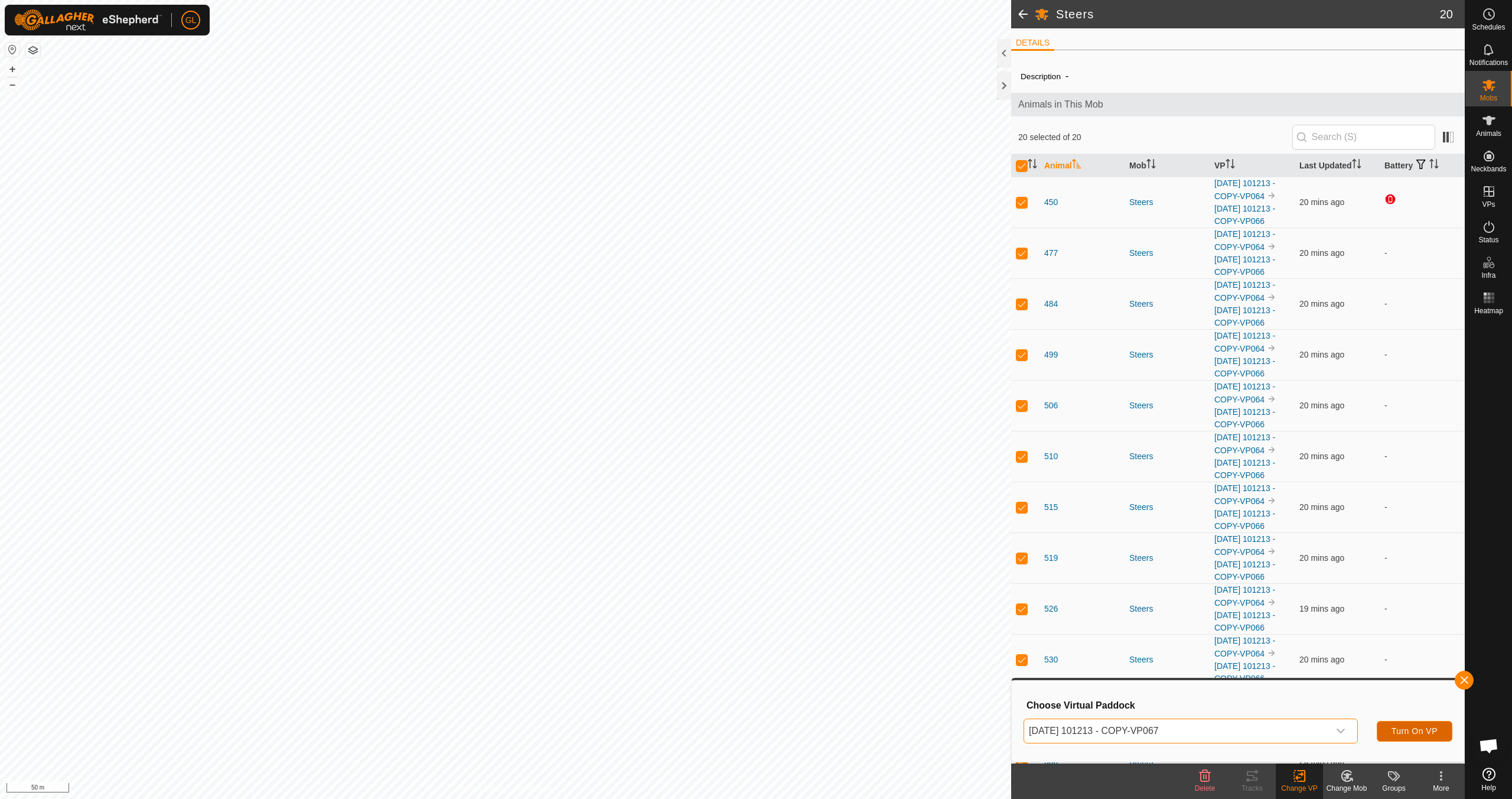
click at [1411, 729] on span "Turn On VP" at bounding box center [1414, 731] width 46 height 10
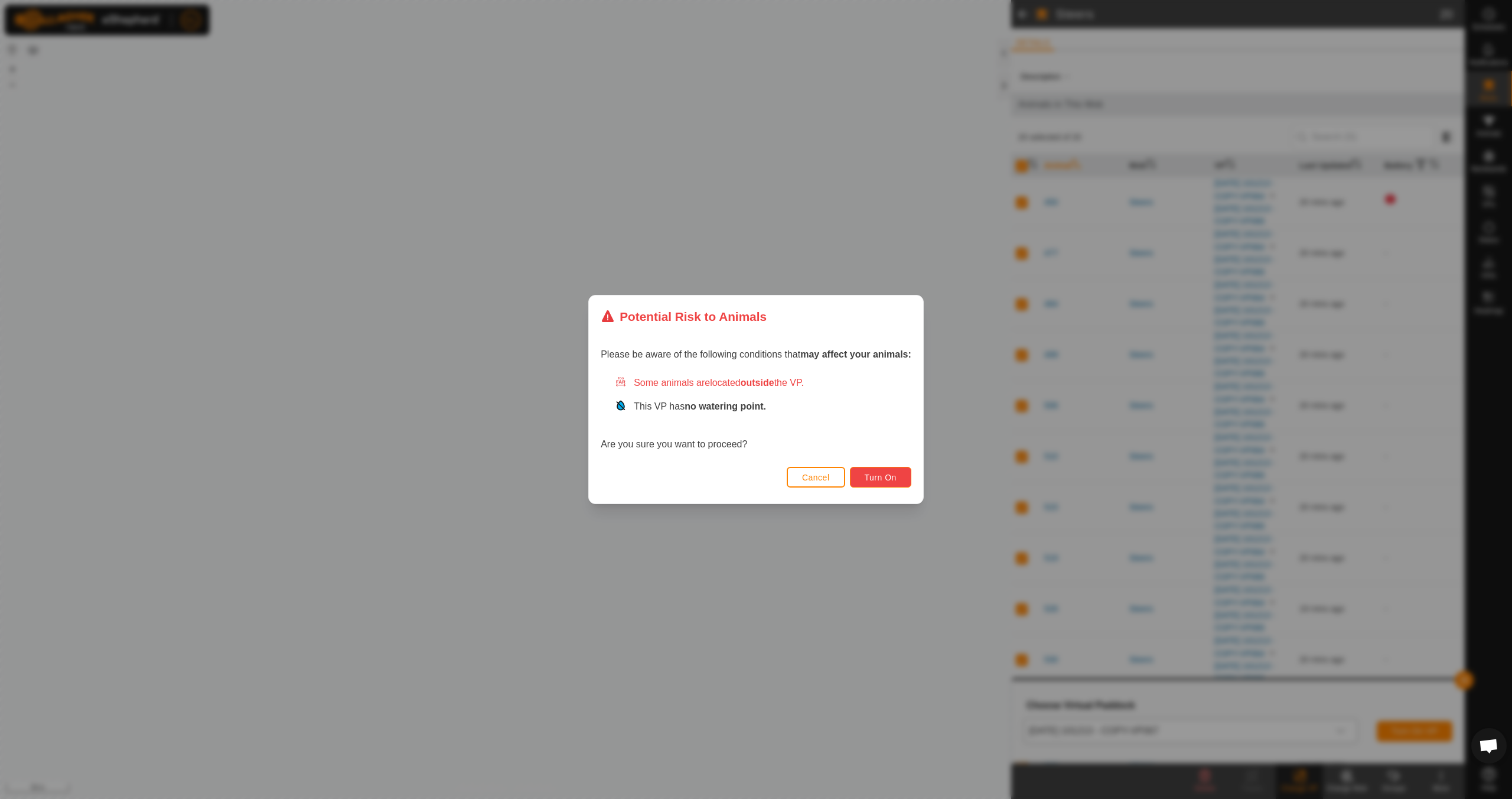
click at [878, 478] on span "Turn On" at bounding box center [880, 478] width 32 height 10
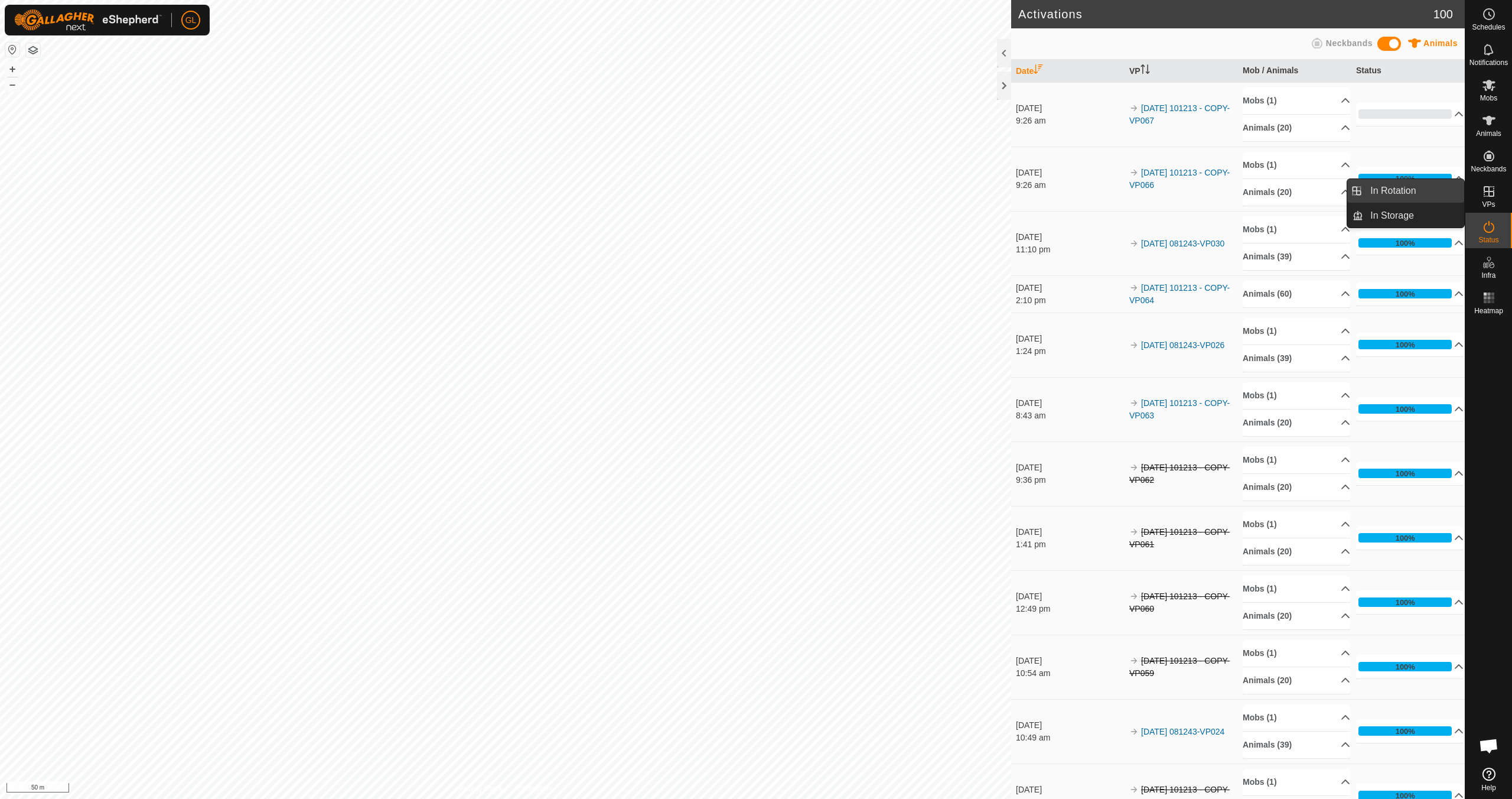
click at [1400, 191] on link "In Rotation" at bounding box center [1413, 190] width 101 height 24
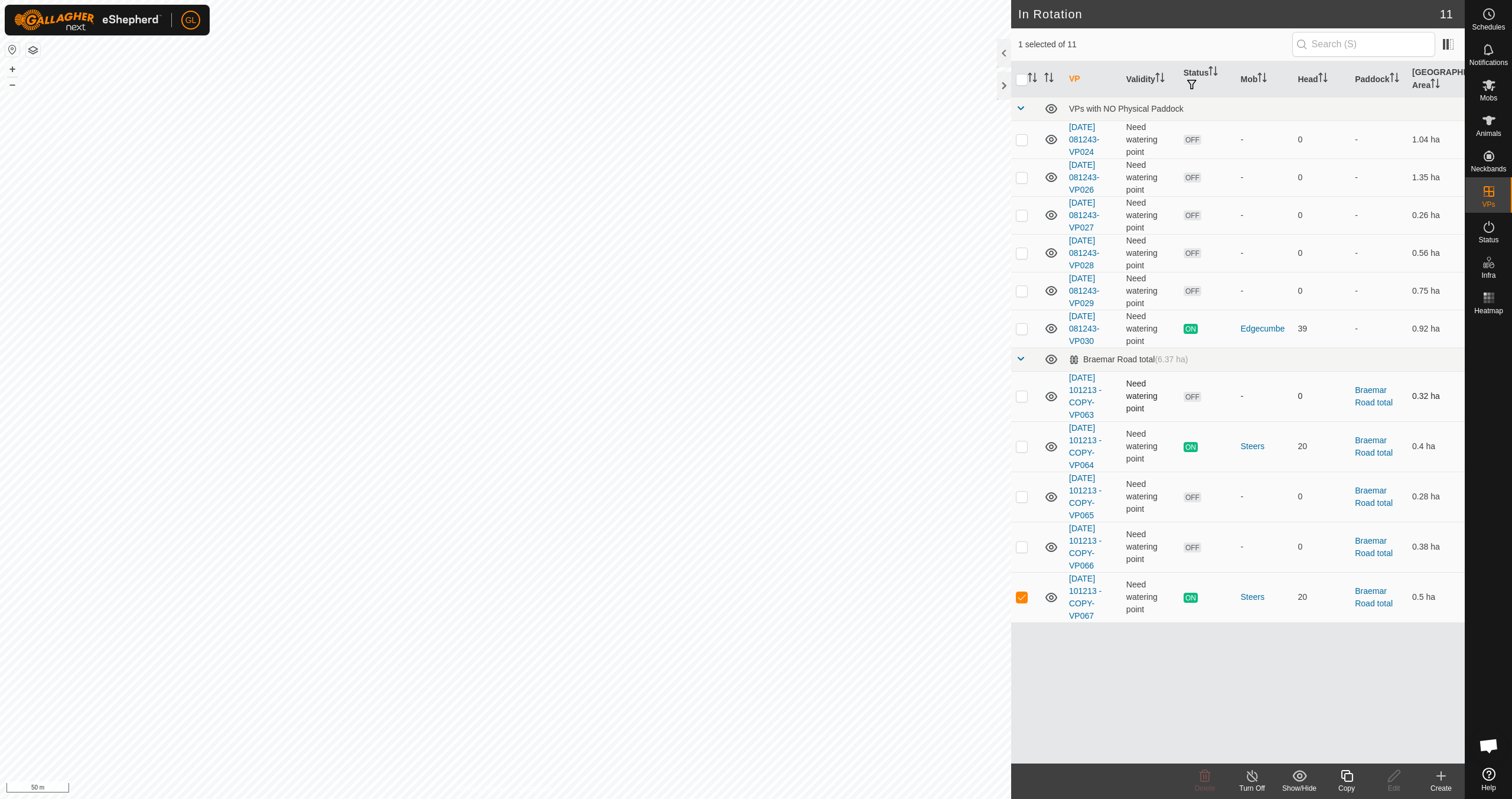
click at [1026, 397] on p-checkbox at bounding box center [1022, 396] width 12 height 10
checkbox input "true"
click at [1024, 597] on p-checkbox at bounding box center [1022, 597] width 12 height 10
checkbox input "false"
click at [1022, 498] on p-checkbox at bounding box center [1022, 496] width 12 height 10
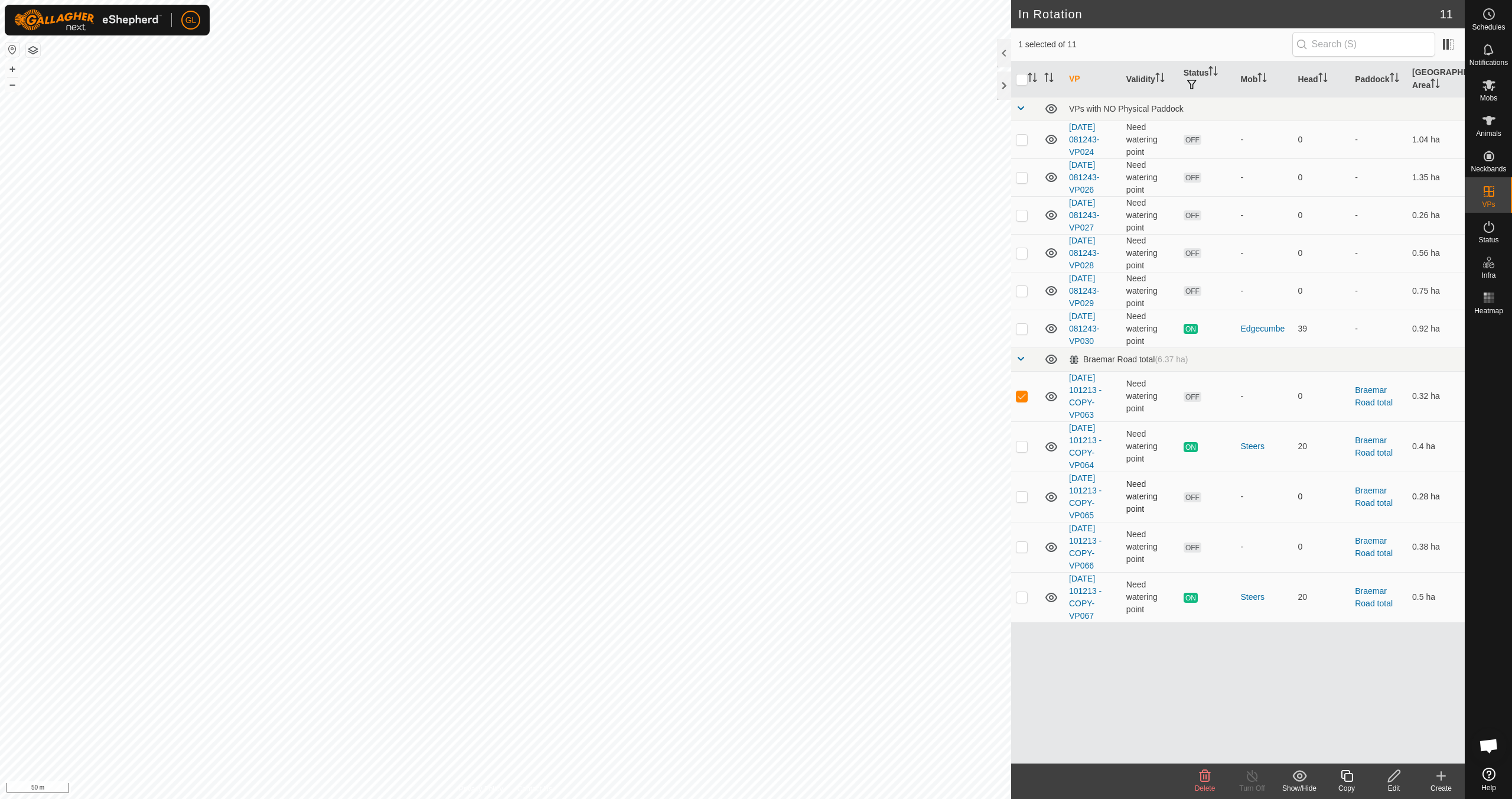
checkbox input "true"
click at [1207, 785] on span "Delete" at bounding box center [1205, 788] width 21 height 8
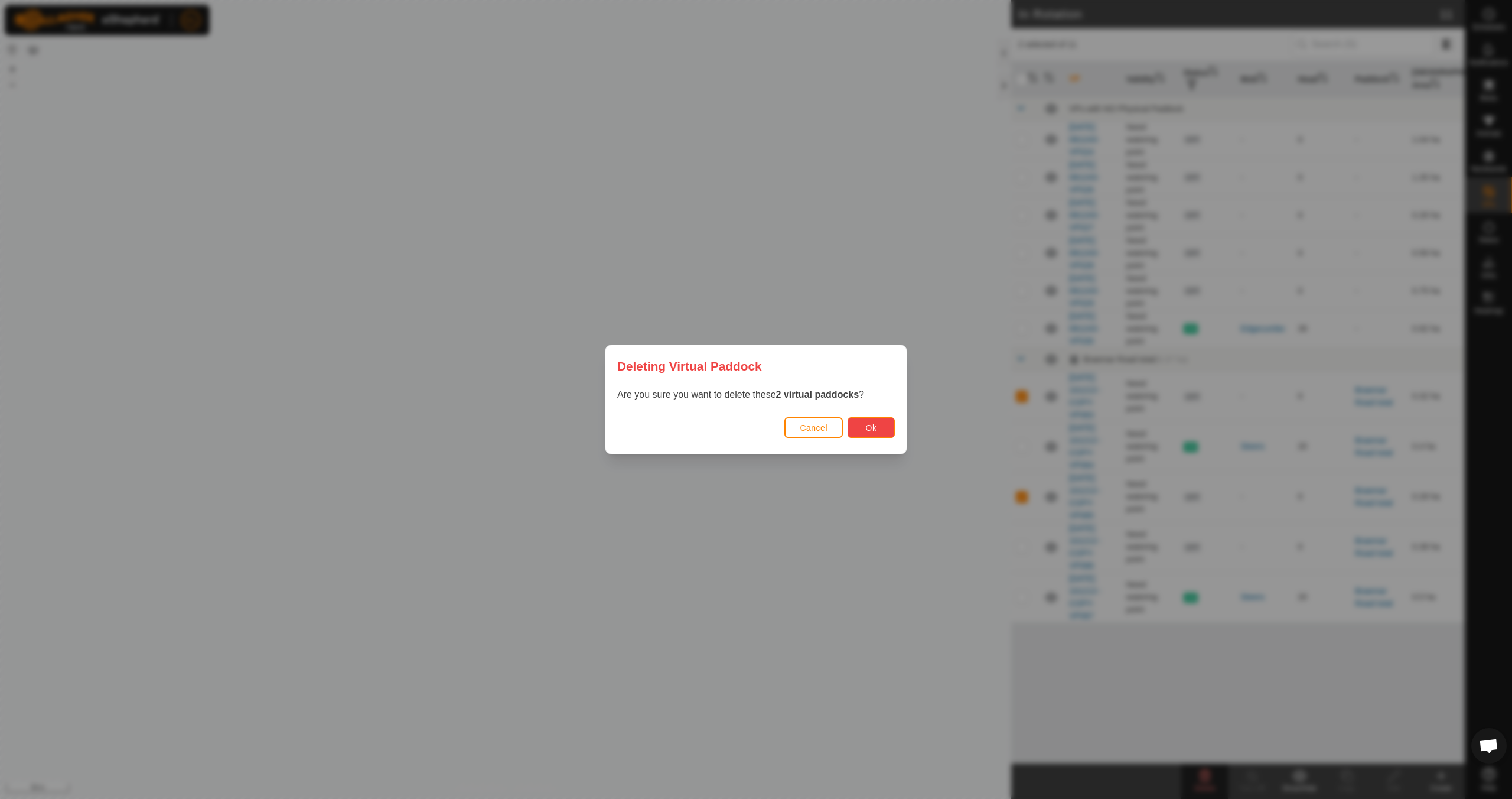
click at [878, 429] on button "Ok" at bounding box center [871, 428] width 47 height 21
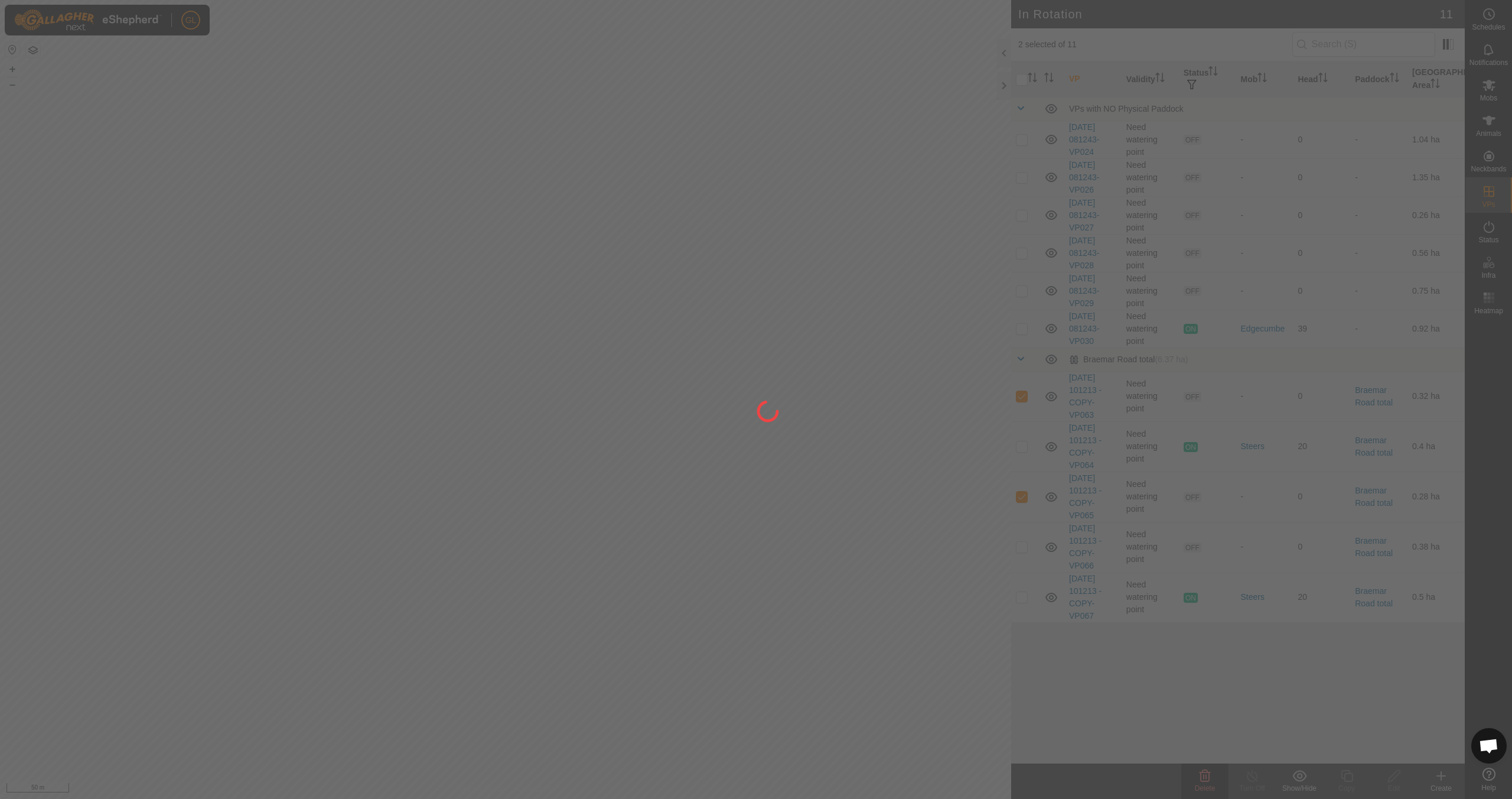
checkbox input "false"
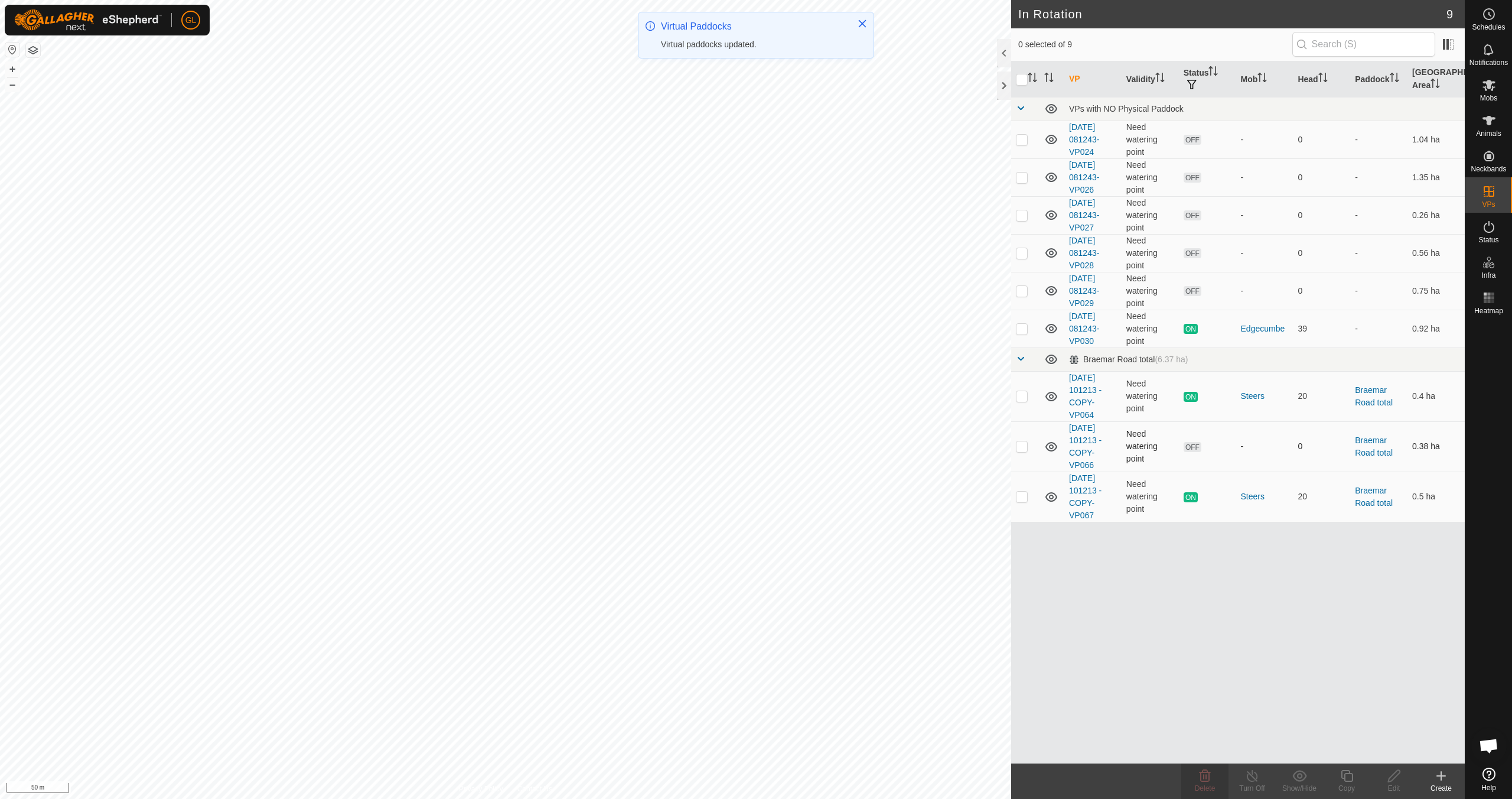
click at [1024, 451] on p-checkbox at bounding box center [1022, 446] width 12 height 10
checkbox input "false"
click at [13, 87] on button "–" at bounding box center [12, 84] width 14 height 14
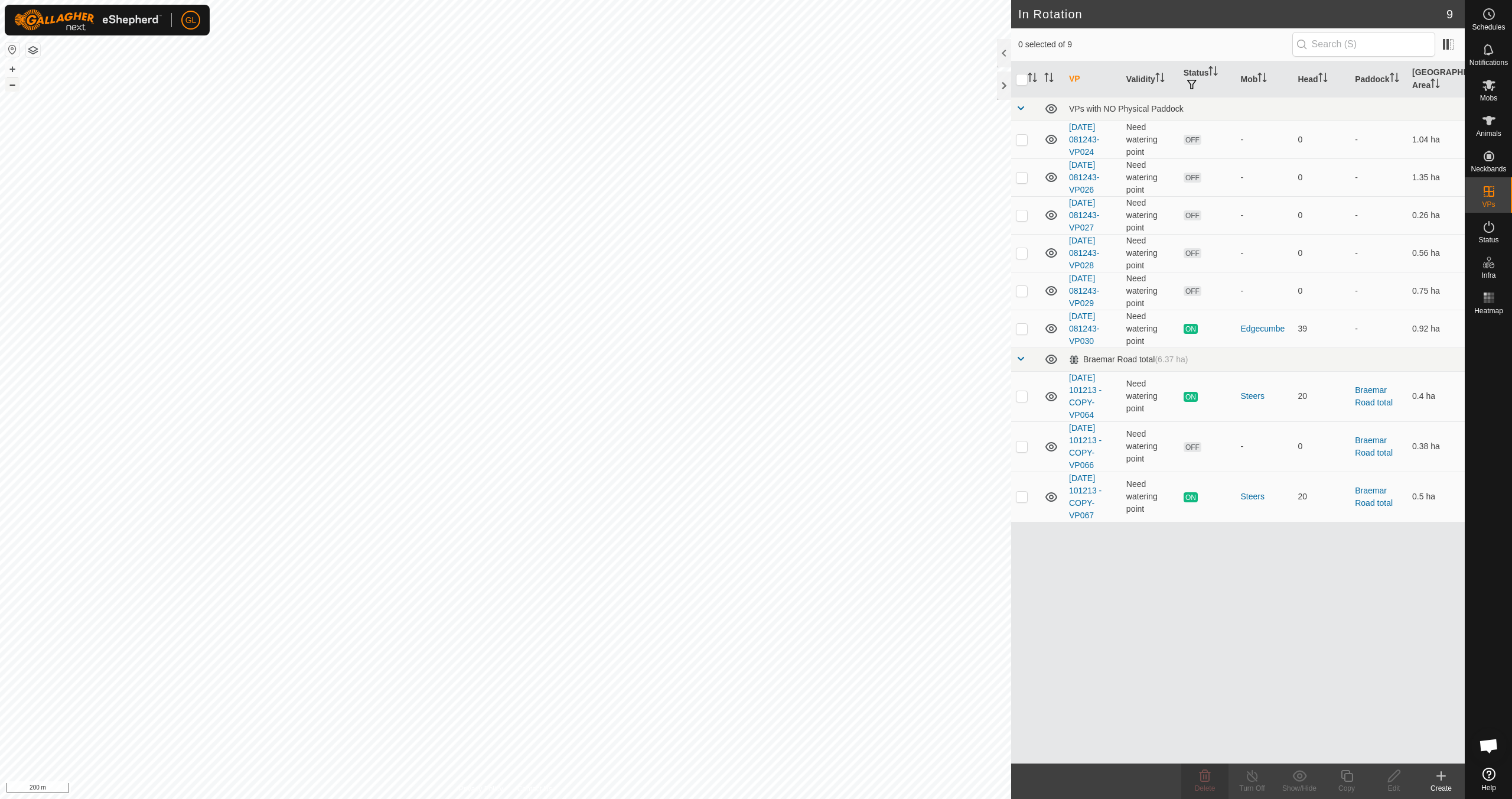
click at [13, 87] on button "–" at bounding box center [12, 84] width 14 height 14
click at [12, 67] on button "+" at bounding box center [12, 69] width 14 height 14
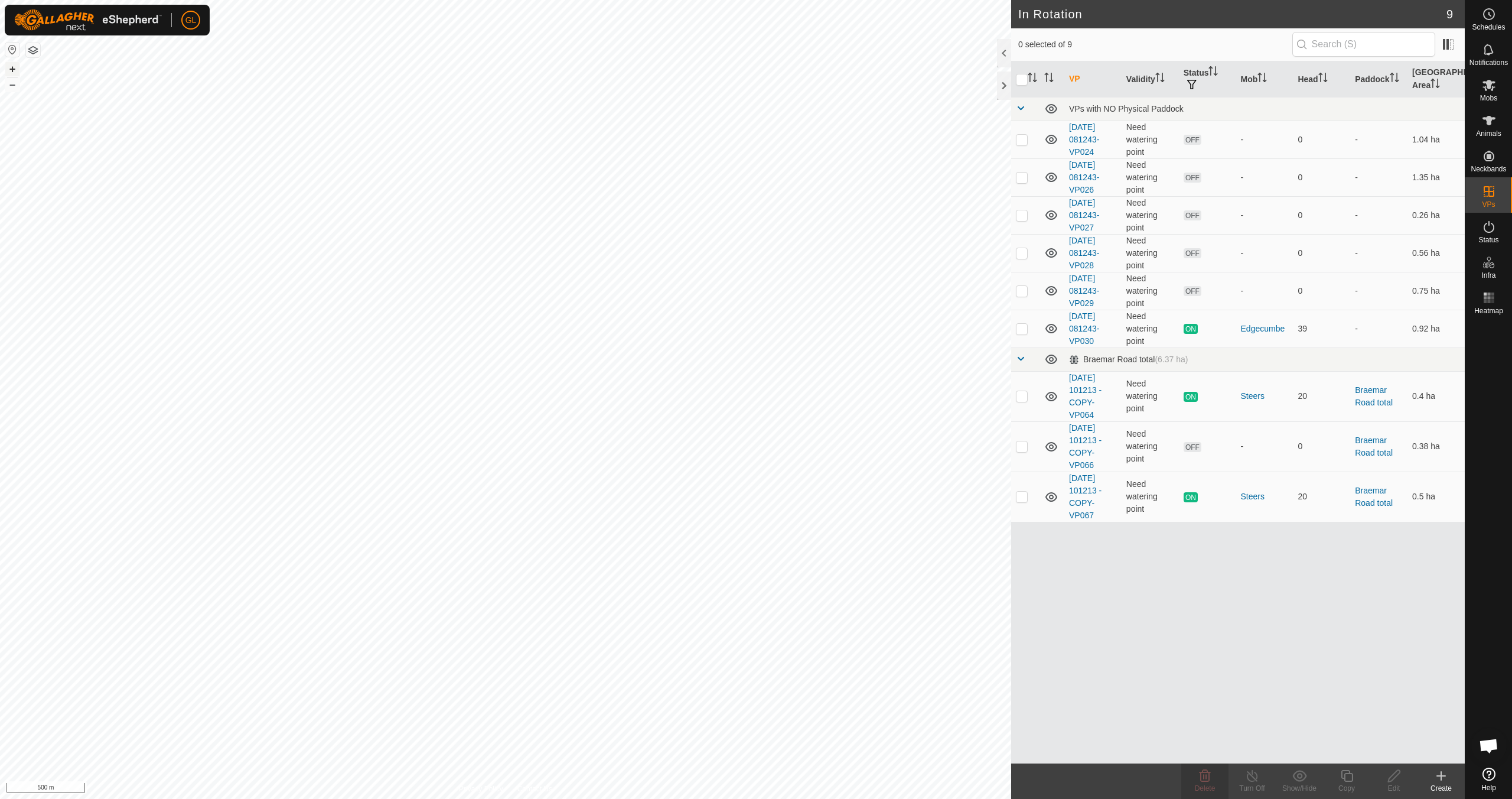
click at [13, 65] on button "+" at bounding box center [12, 69] width 14 height 14
click at [1018, 141] on p-checkbox at bounding box center [1022, 140] width 12 height 10
checkbox input "true"
click at [1018, 178] on p-checkbox at bounding box center [1022, 178] width 12 height 10
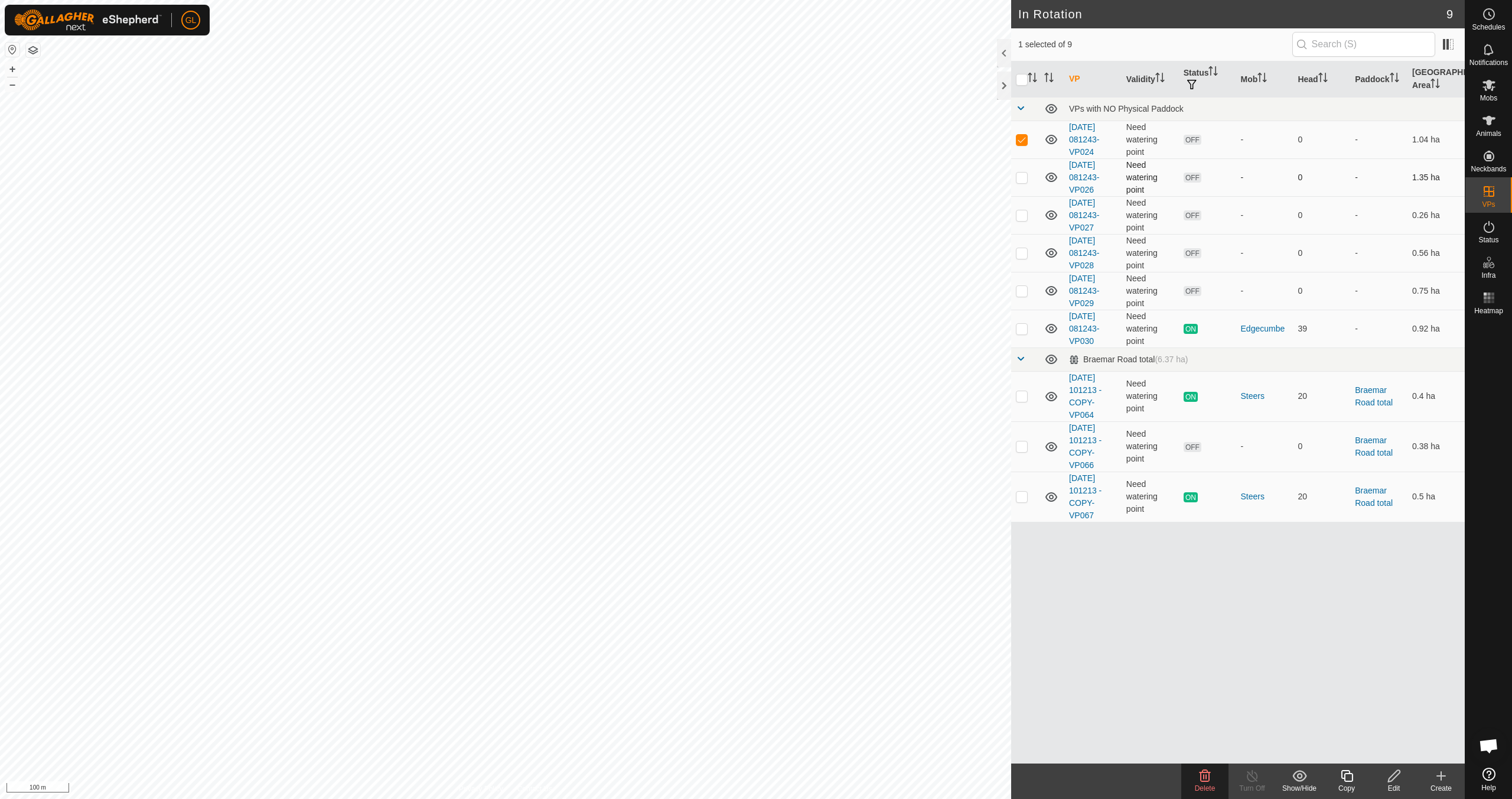
checkbox input "true"
click at [1017, 216] on p-checkbox at bounding box center [1022, 215] width 12 height 10
checkbox input "true"
click at [1020, 256] on p-checkbox at bounding box center [1022, 253] width 12 height 10
checkbox input "true"
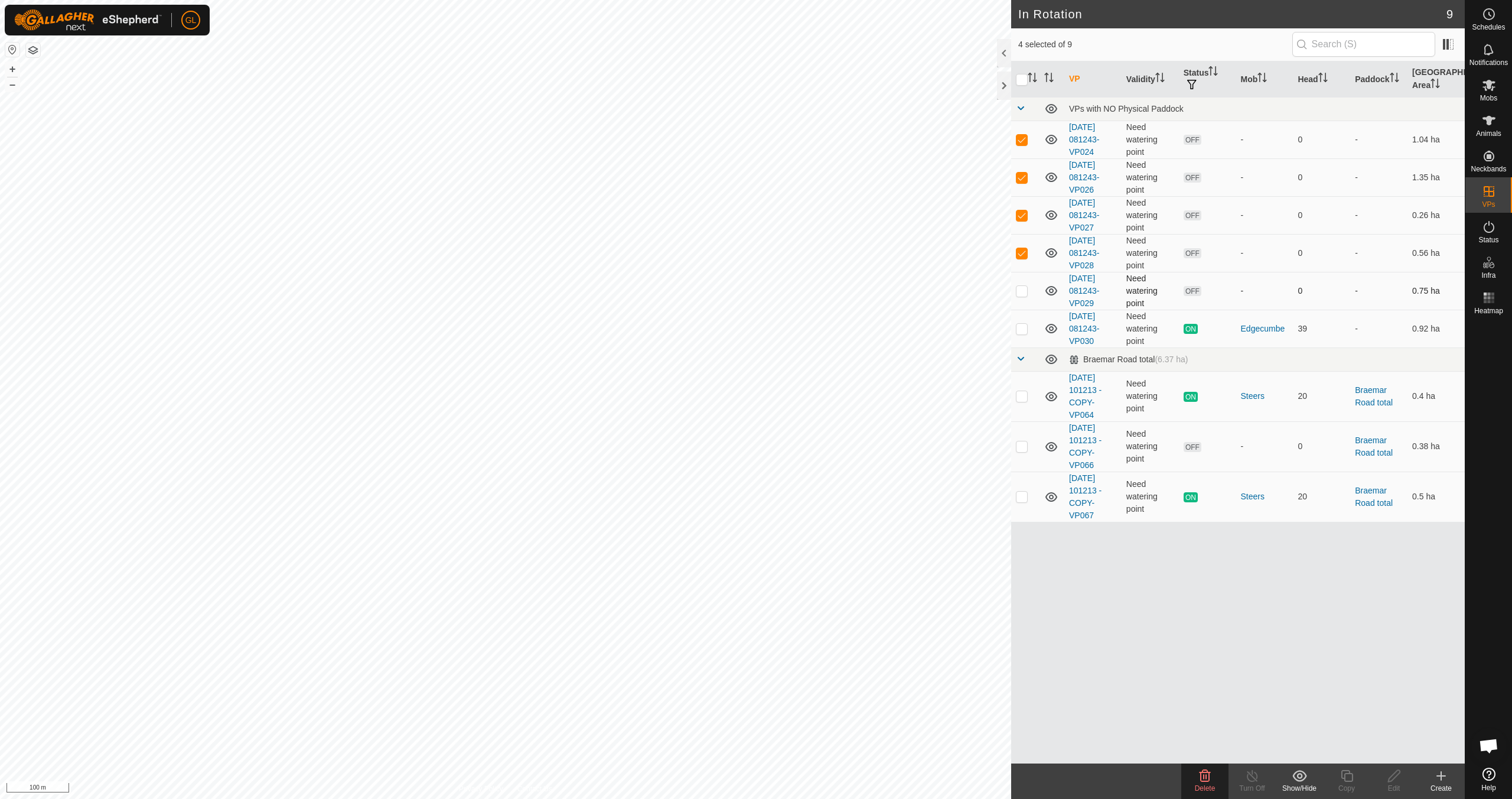
click at [1022, 290] on p-checkbox at bounding box center [1022, 291] width 12 height 10
checkbox input "true"
click at [1206, 776] on icon at bounding box center [1205, 776] width 11 height 12
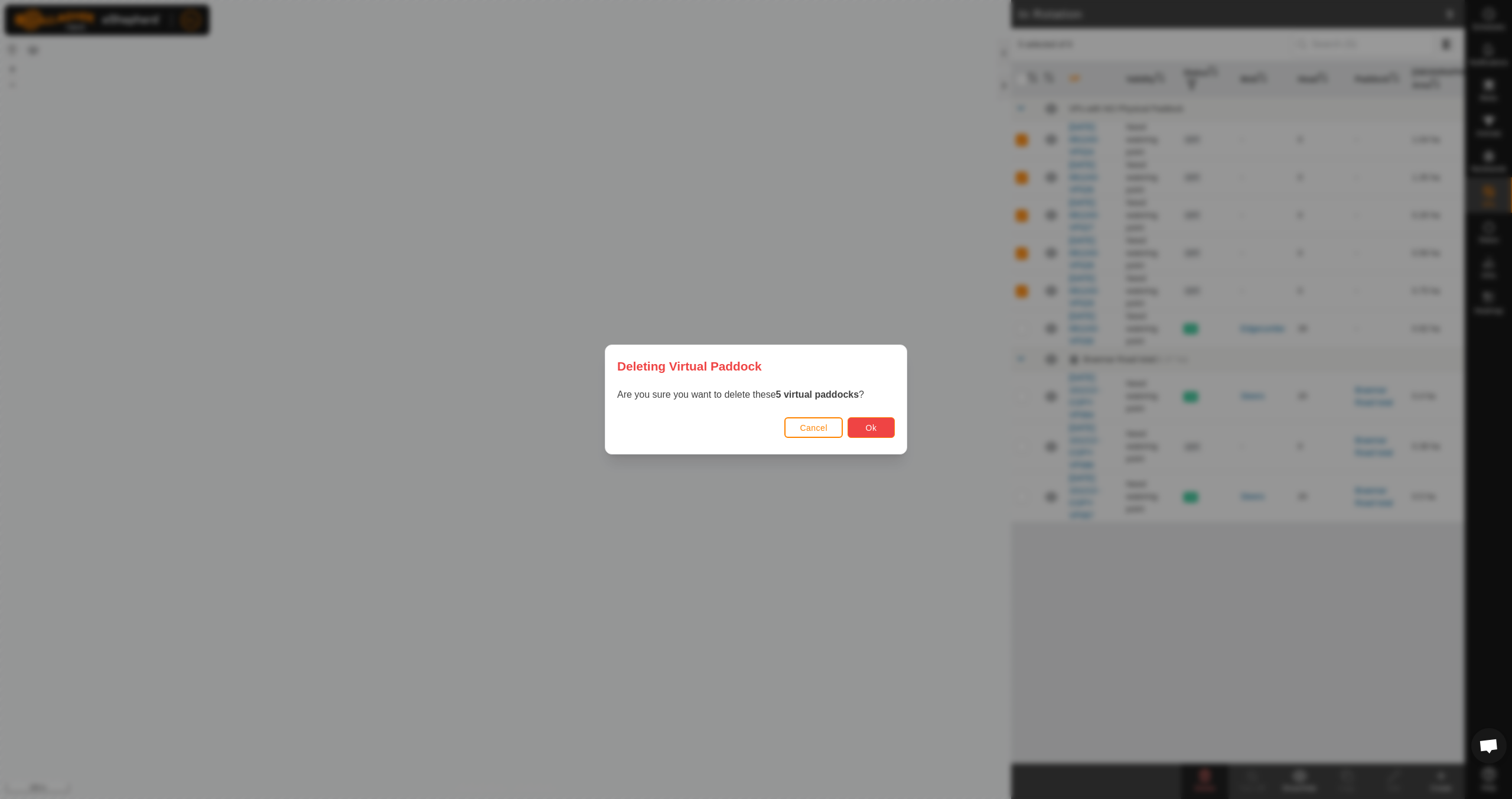
click at [873, 427] on span "Ok" at bounding box center [871, 428] width 11 height 10
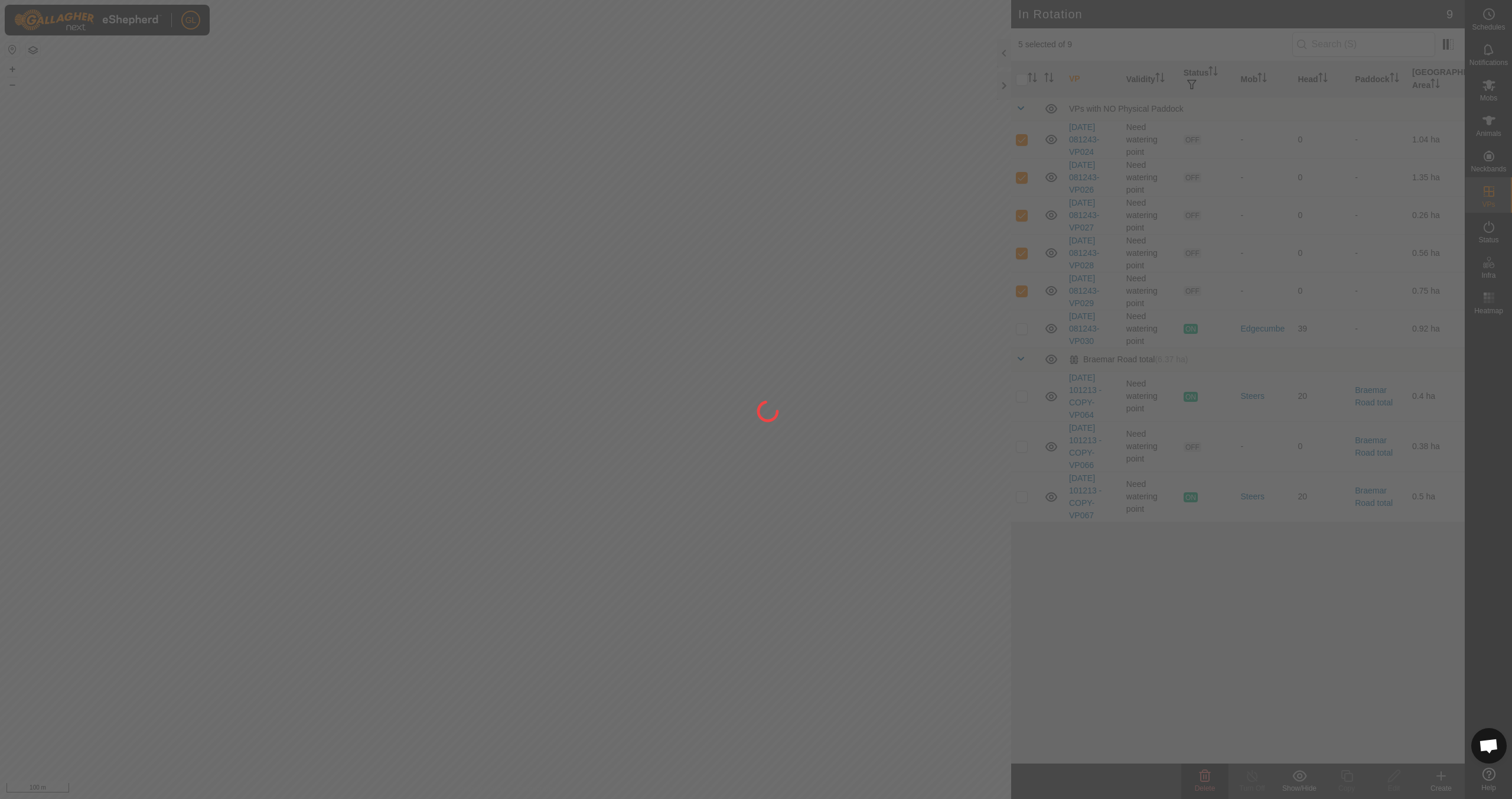
checkbox input "false"
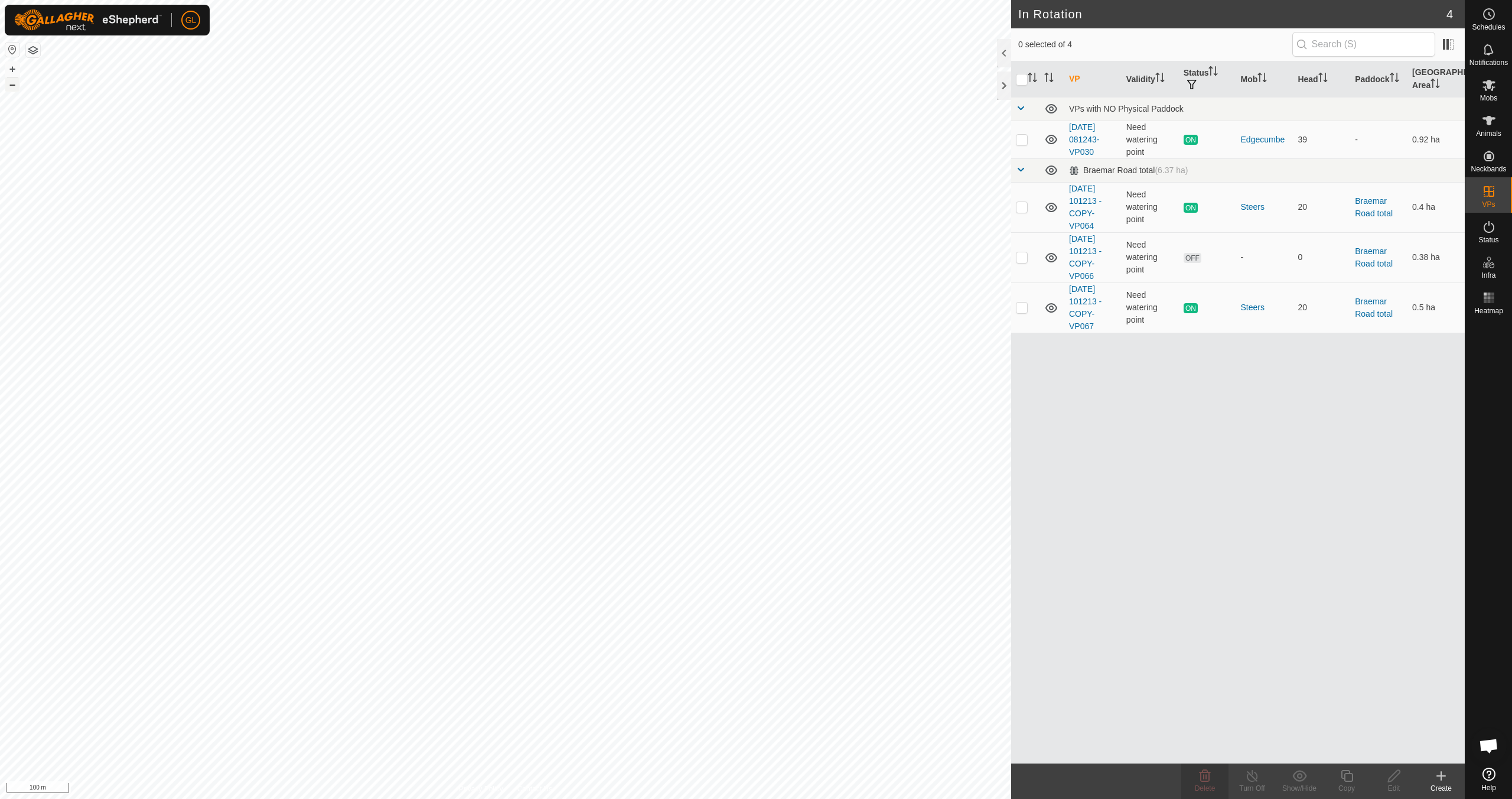
click at [10, 83] on button "–" at bounding box center [12, 84] width 14 height 14
click at [9, 85] on button "–" at bounding box center [12, 84] width 14 height 14
click at [1490, 92] on icon at bounding box center [1488, 85] width 14 height 14
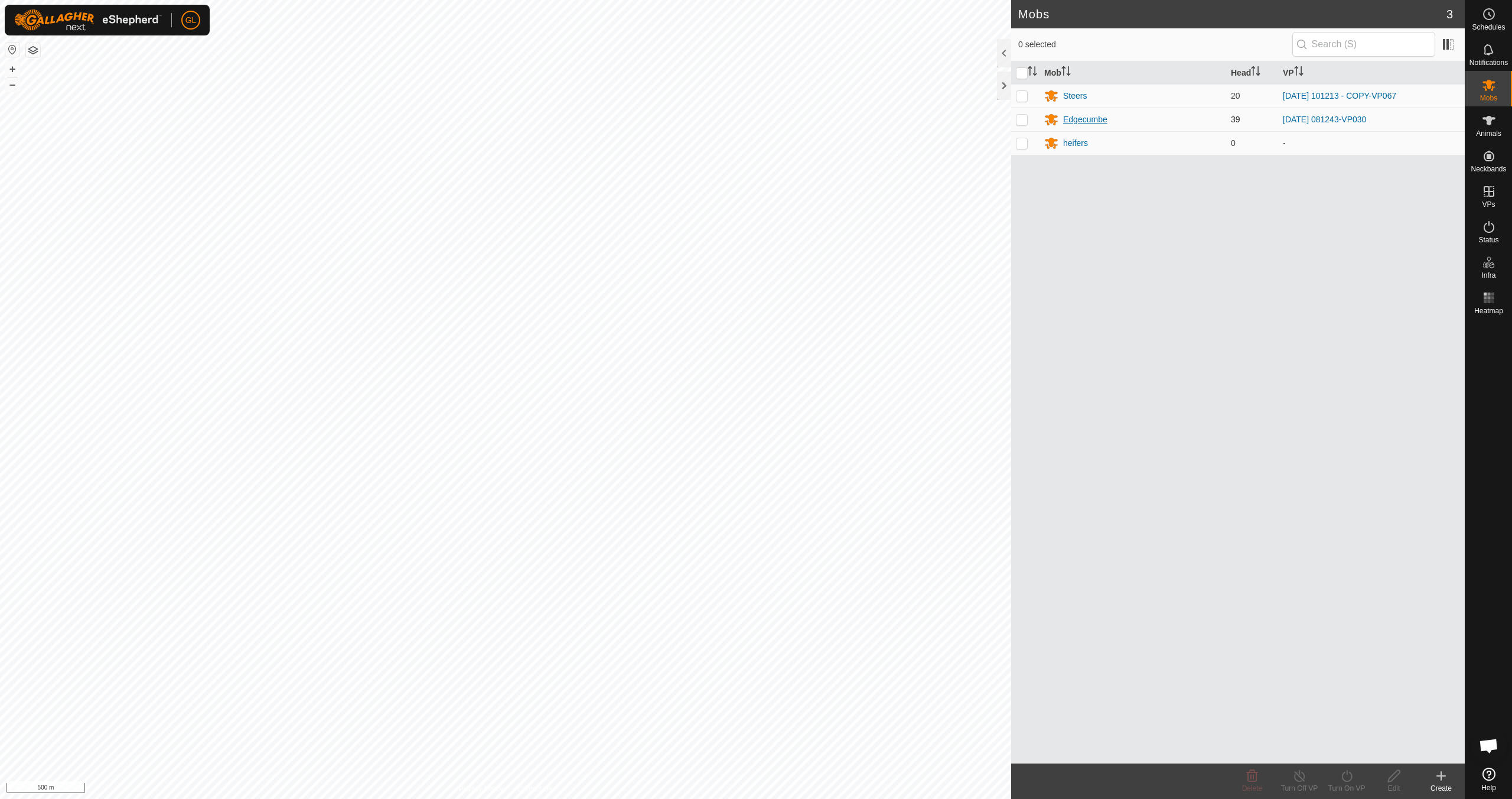
click at [1080, 118] on div "Edgecumbe" at bounding box center [1085, 120] width 44 height 13
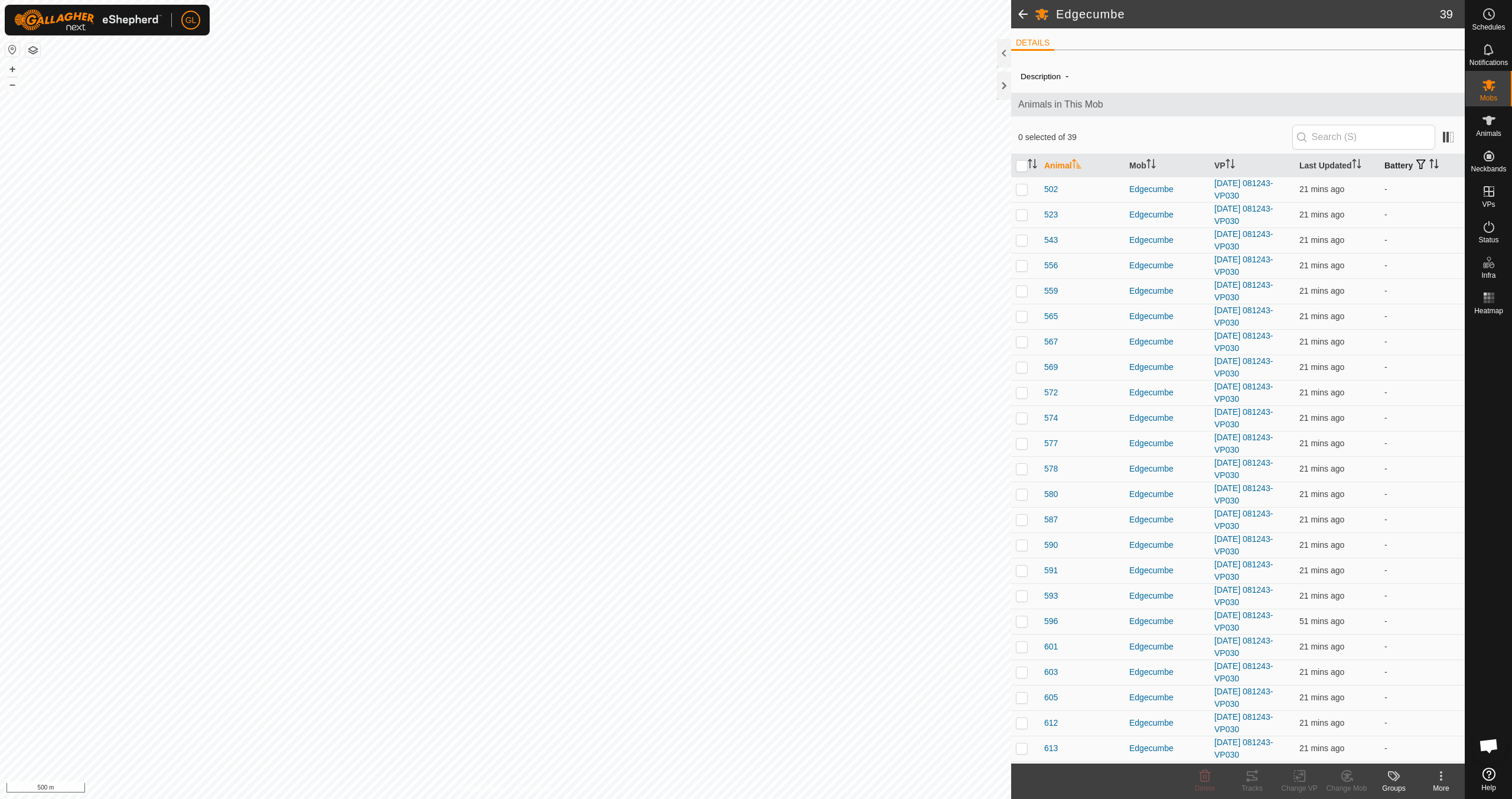
click at [1431, 163] on icon "Activate to sort" at bounding box center [1434, 164] width 10 height 10
click at [1489, 92] on icon at bounding box center [1488, 85] width 14 height 14
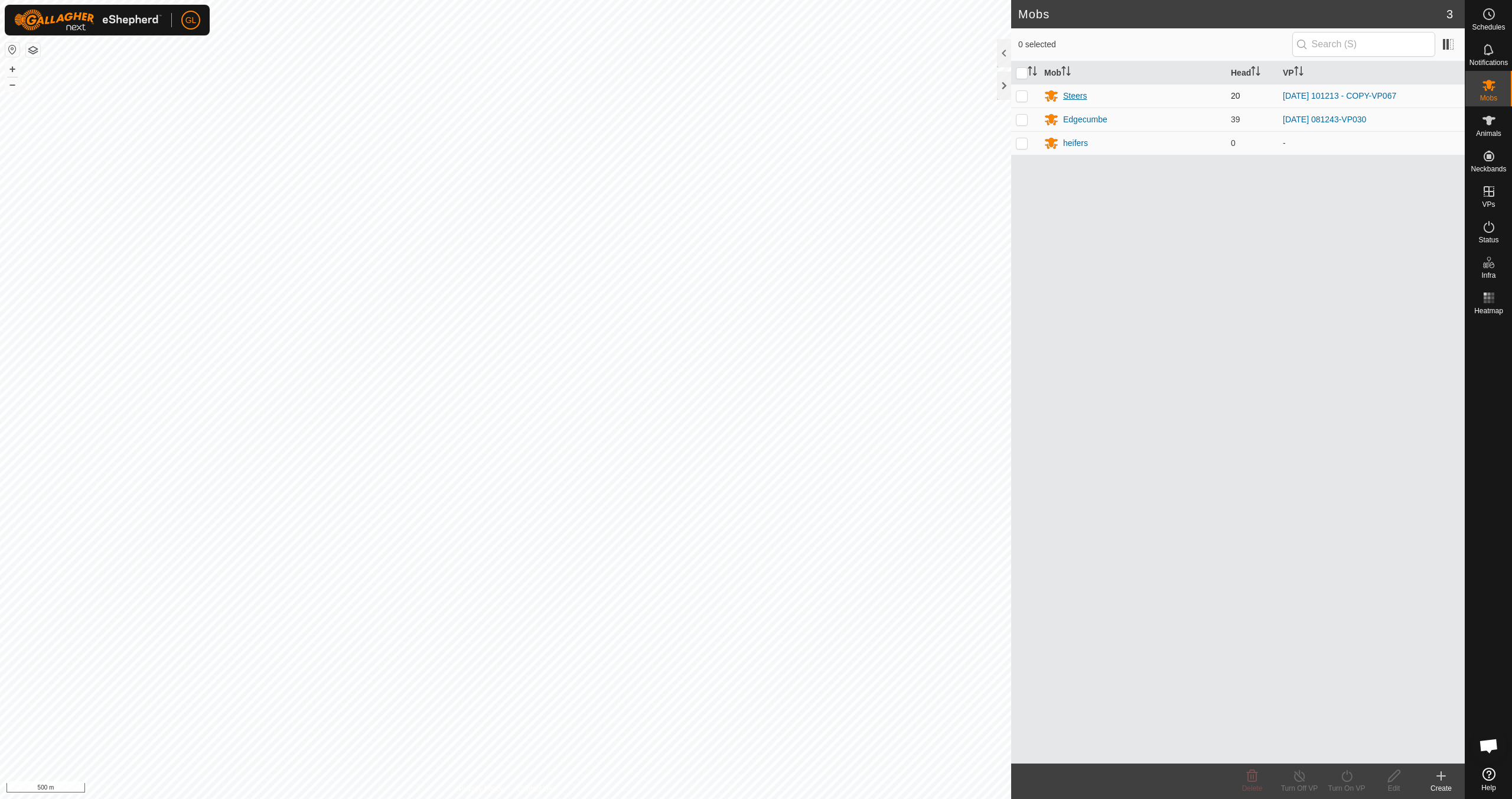
click at [1077, 96] on div "Steers" at bounding box center [1074, 96] width 24 height 13
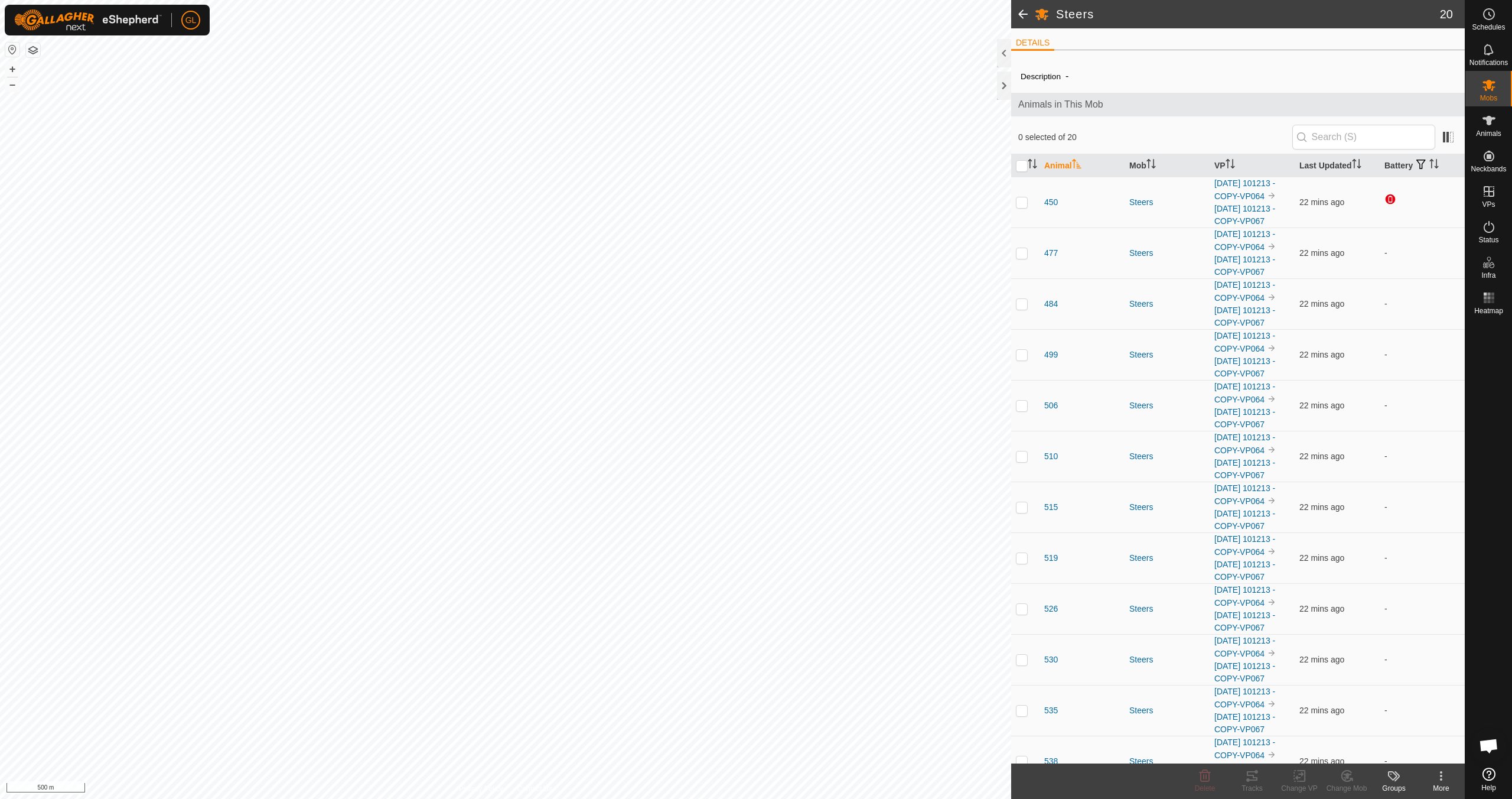
click at [1277, 77] on div "Steers 20 DETAILS Description - Animals in This Mob 0 selected of 20 Animal Mob…" at bounding box center [732, 399] width 1465 height 799
click at [7, 68] on button "+" at bounding box center [12, 69] width 14 height 14
click at [19, 72] on button "+" at bounding box center [12, 69] width 14 height 14
click at [13, 68] on button "+" at bounding box center [12, 69] width 14 height 14
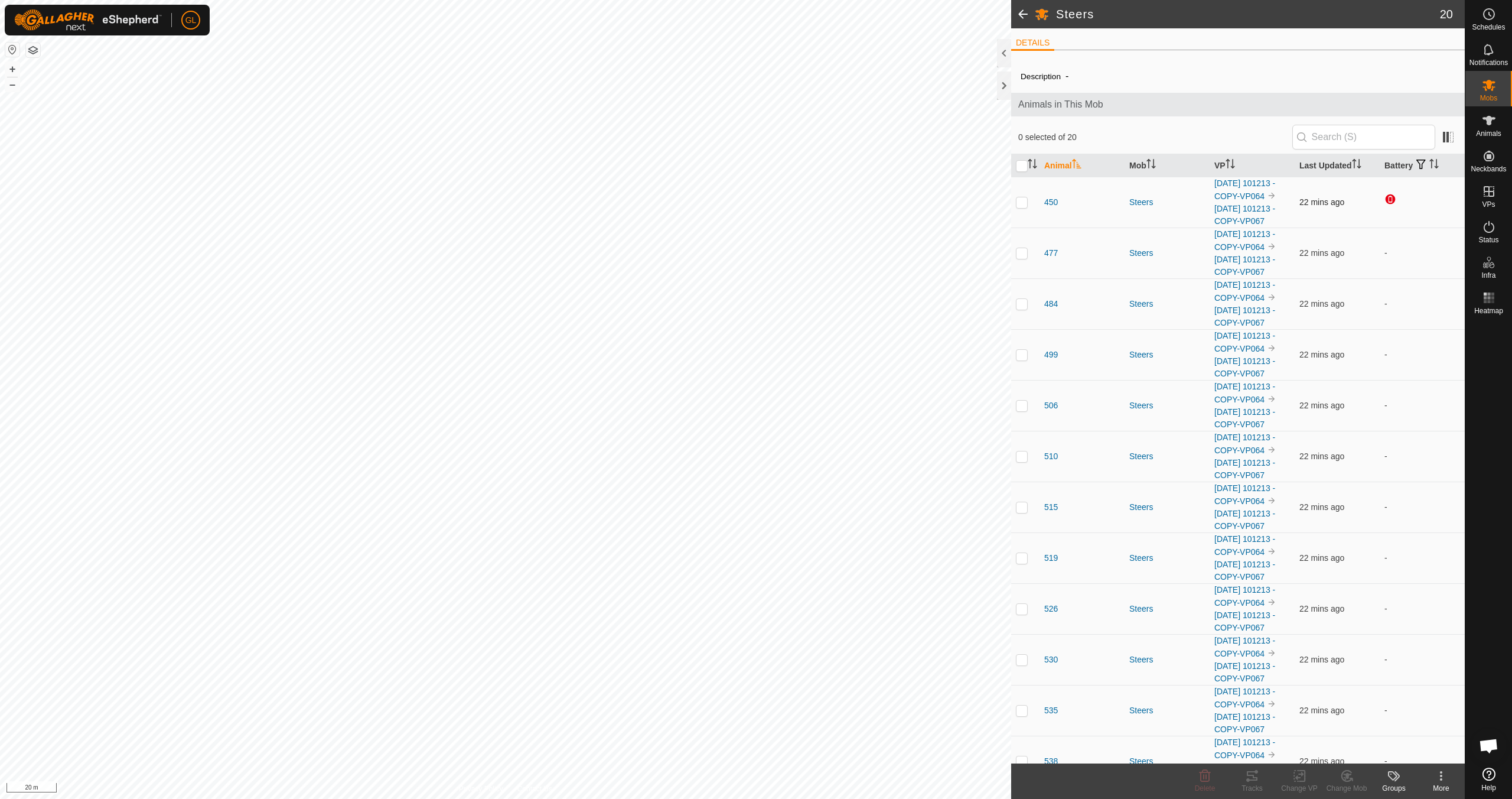
click at [1024, 205] on p-checkbox at bounding box center [1022, 202] width 12 height 10
click at [1251, 780] on icon at bounding box center [1252, 776] width 11 height 10
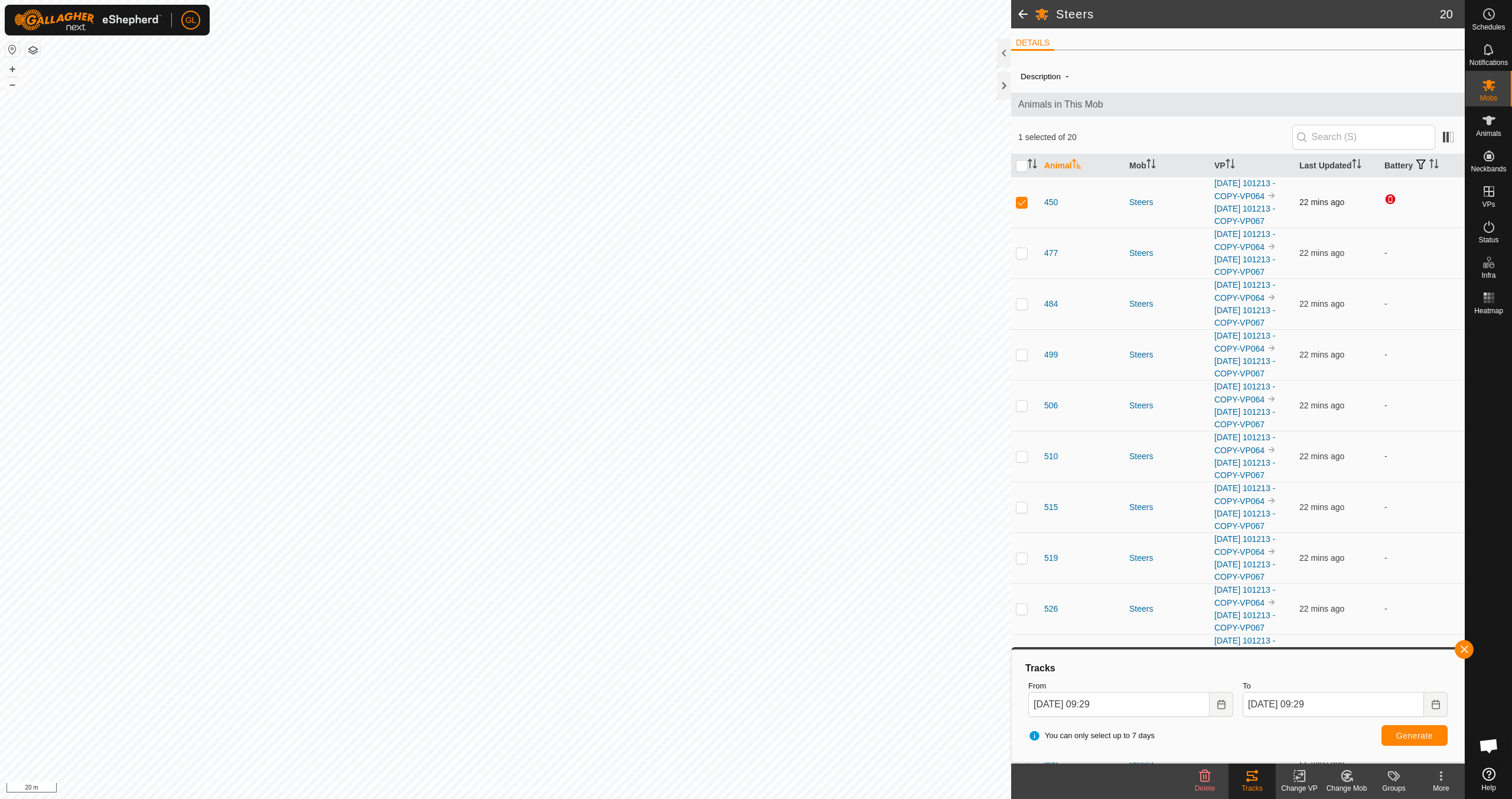
click at [1021, 202] on p-checkbox at bounding box center [1022, 202] width 12 height 10
checkbox input "false"
click at [1467, 650] on button "button" at bounding box center [1464, 649] width 19 height 19
